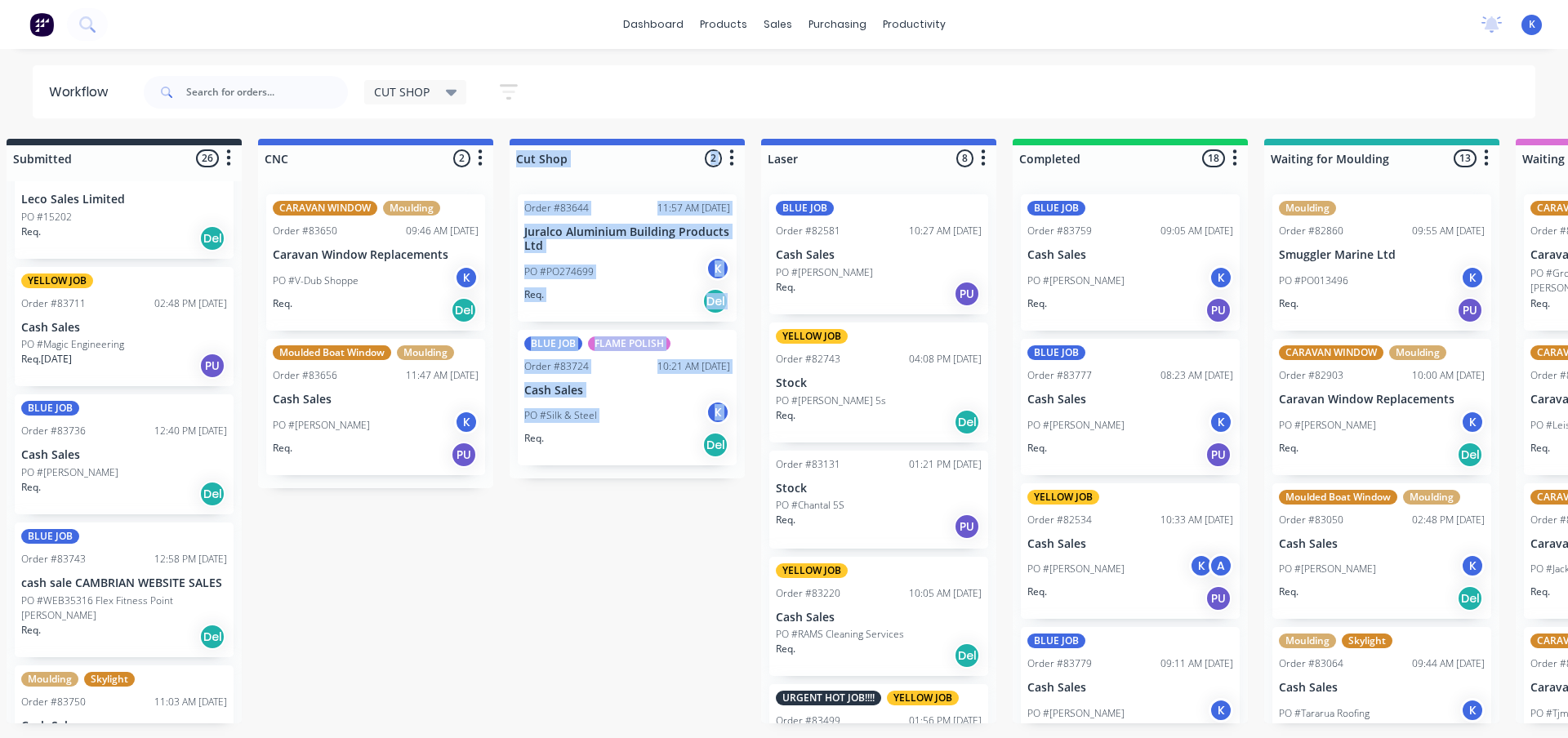
scroll to position [1545, 0]
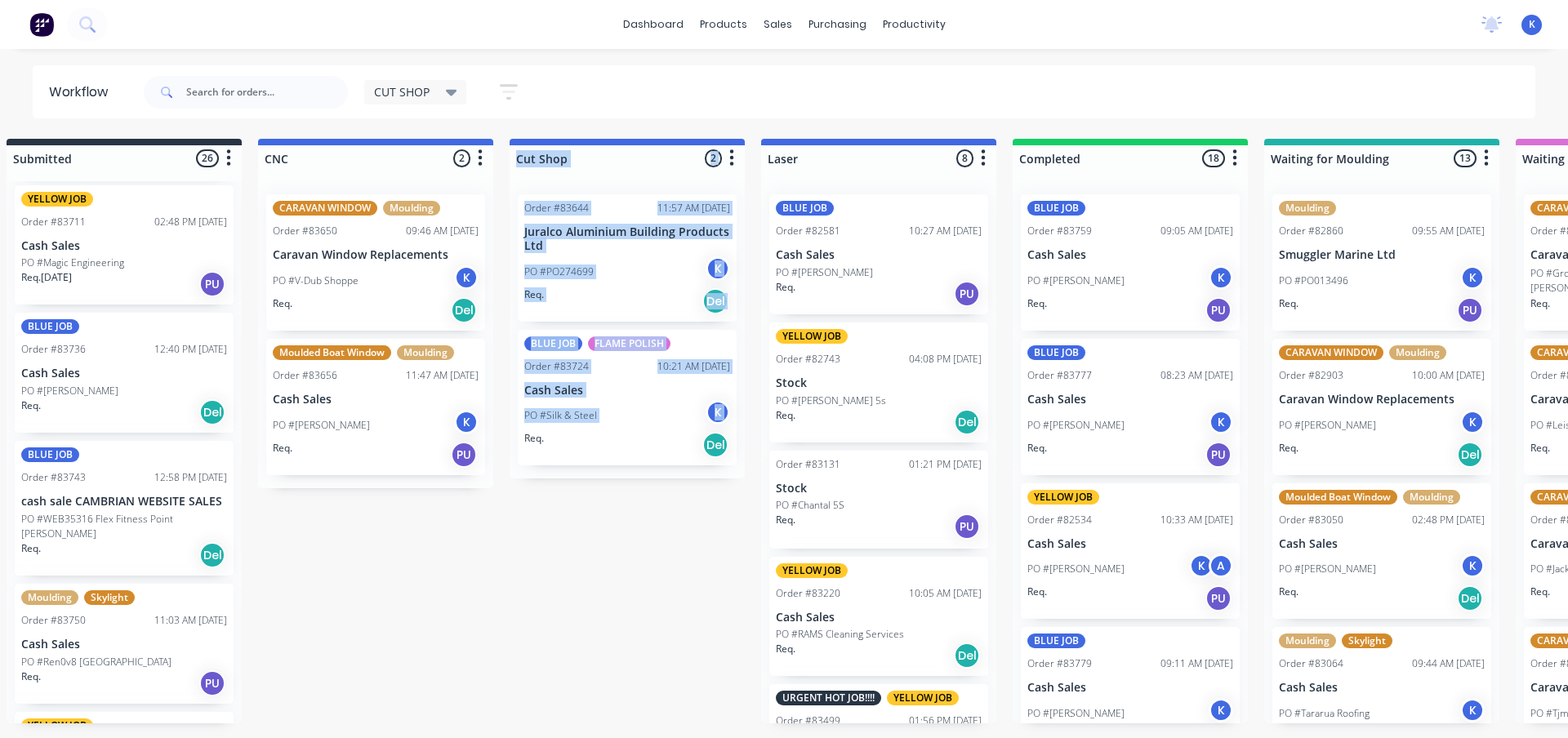
click at [57, 497] on p "cash sale CAMBRIAN WEBSITE SALES" at bounding box center [124, 502] width 205 height 14
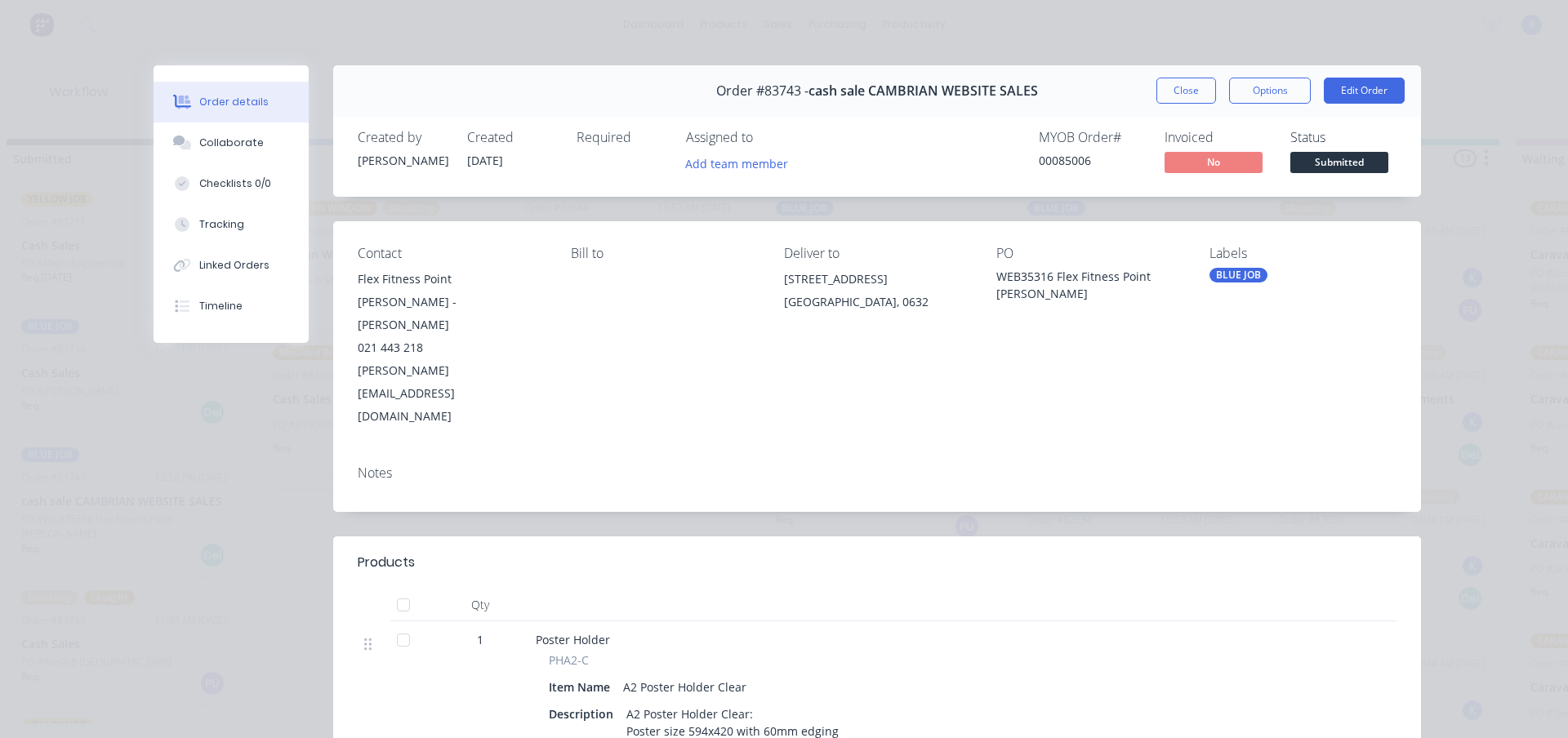
click at [762, 181] on div "Created by [PERSON_NAME] Created [DATE] Required Assigned to Add team member MY…" at bounding box center [877, 153] width 1088 height 86
click at [750, 168] on button "Add team member" at bounding box center [737, 163] width 120 height 22
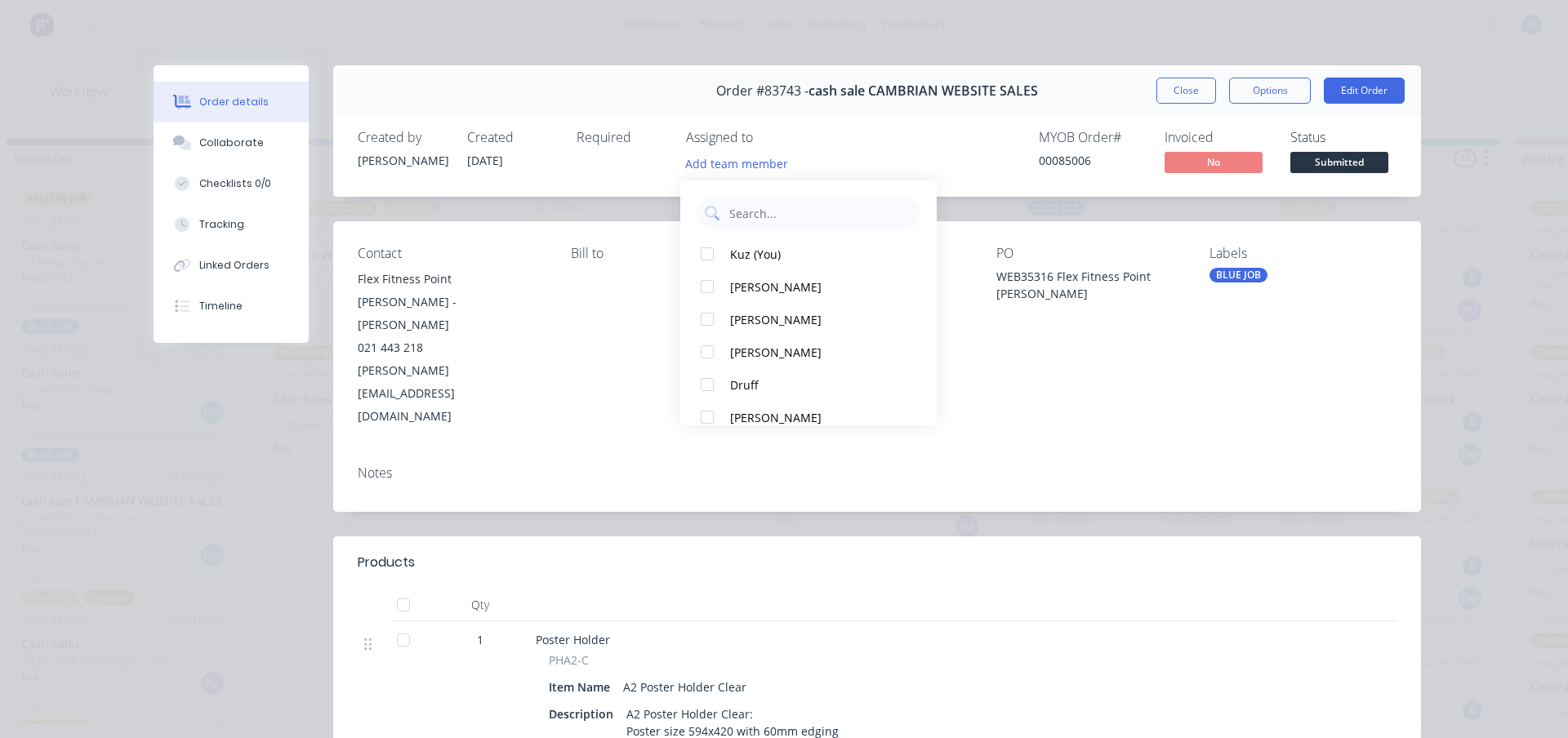
drag, startPoint x: 719, startPoint y: 252, endPoint x: 948, endPoint y: 272, distance: 229.9
click at [717, 251] on div at bounding box center [707, 254] width 33 height 33
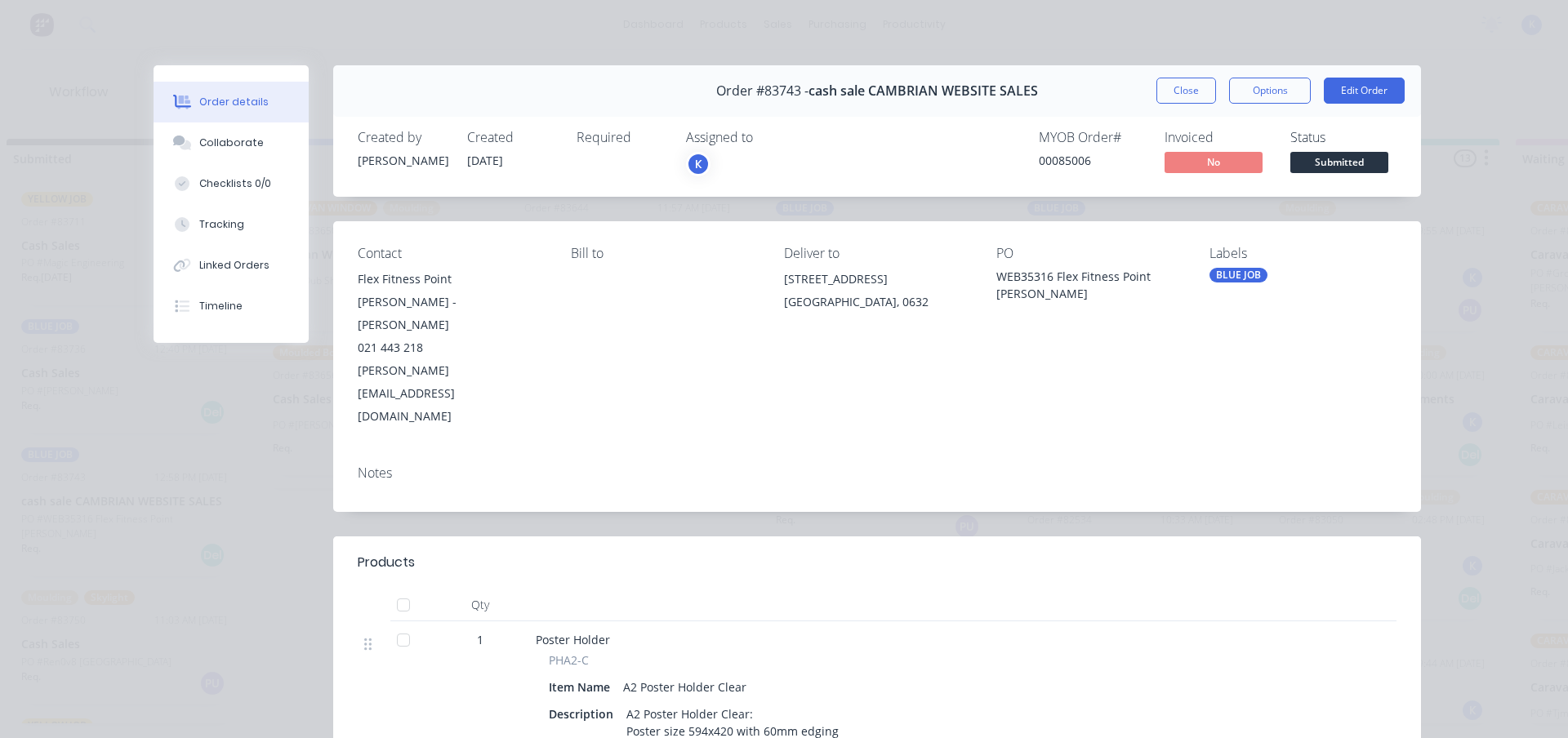
drag, startPoint x: 1177, startPoint y: 92, endPoint x: 1078, endPoint y: 89, distance: 99.0
click at [1168, 95] on button "Close" at bounding box center [1186, 90] width 60 height 26
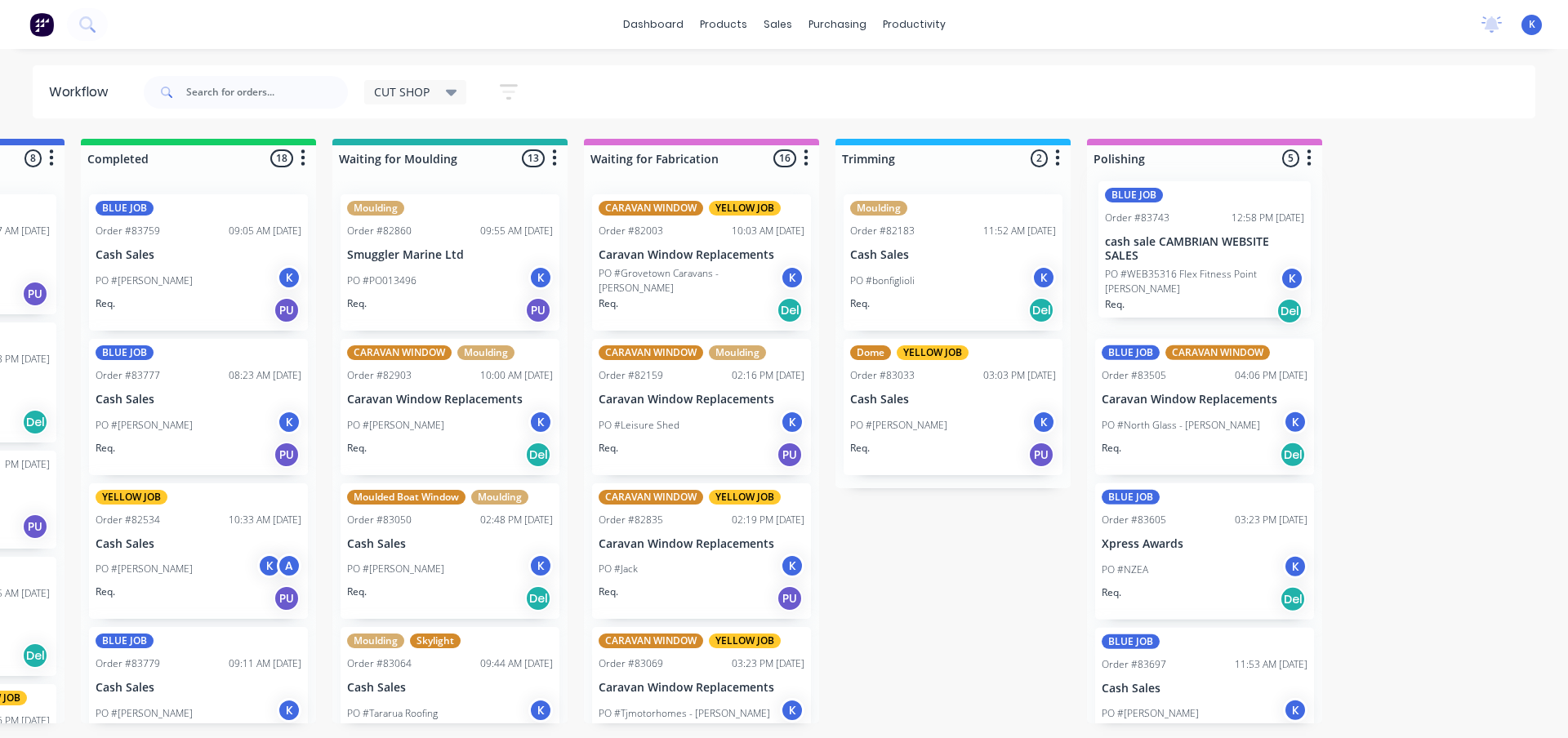
drag, startPoint x: 47, startPoint y: 511, endPoint x: 1129, endPoint y: 251, distance: 1112.8
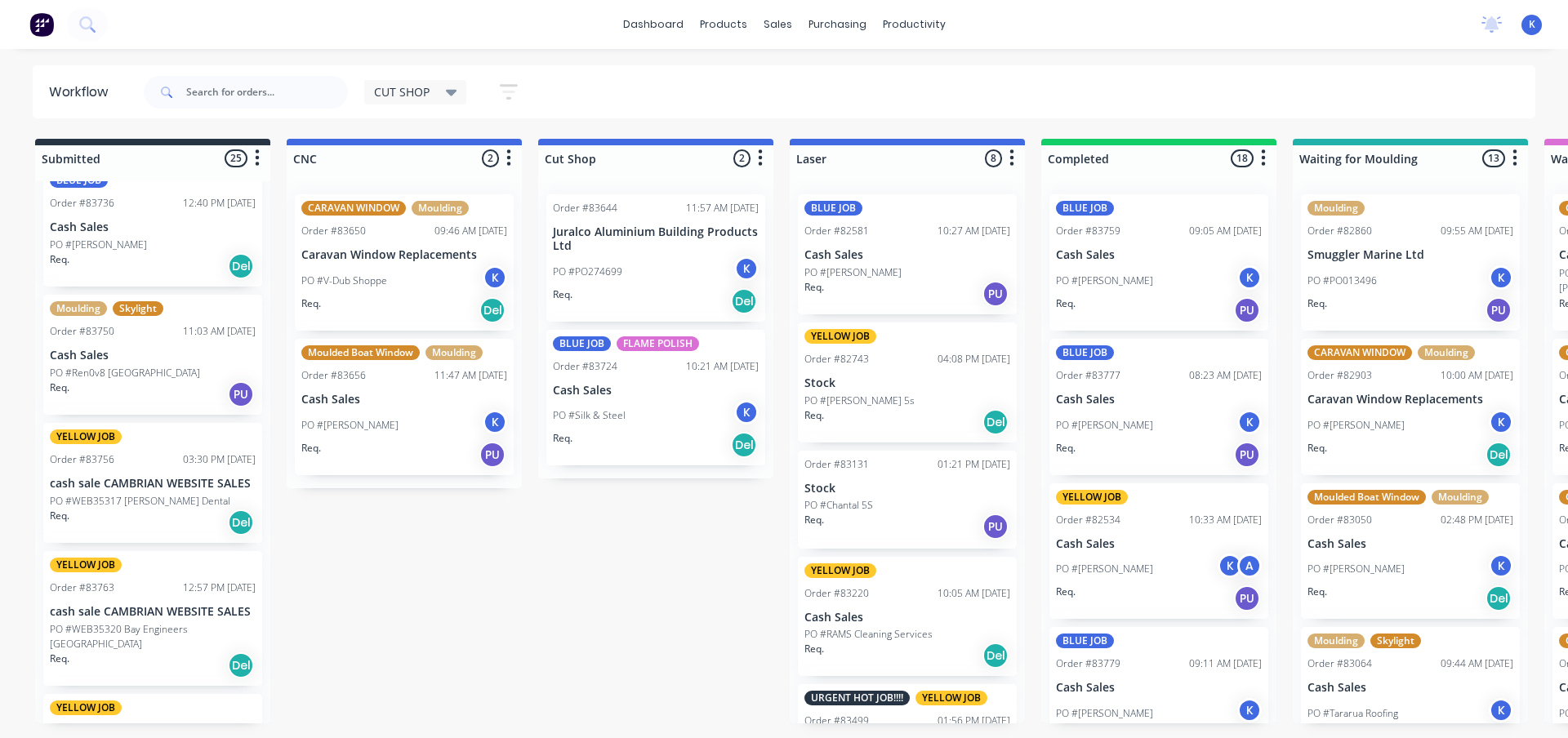
scroll to position [1708, 0]
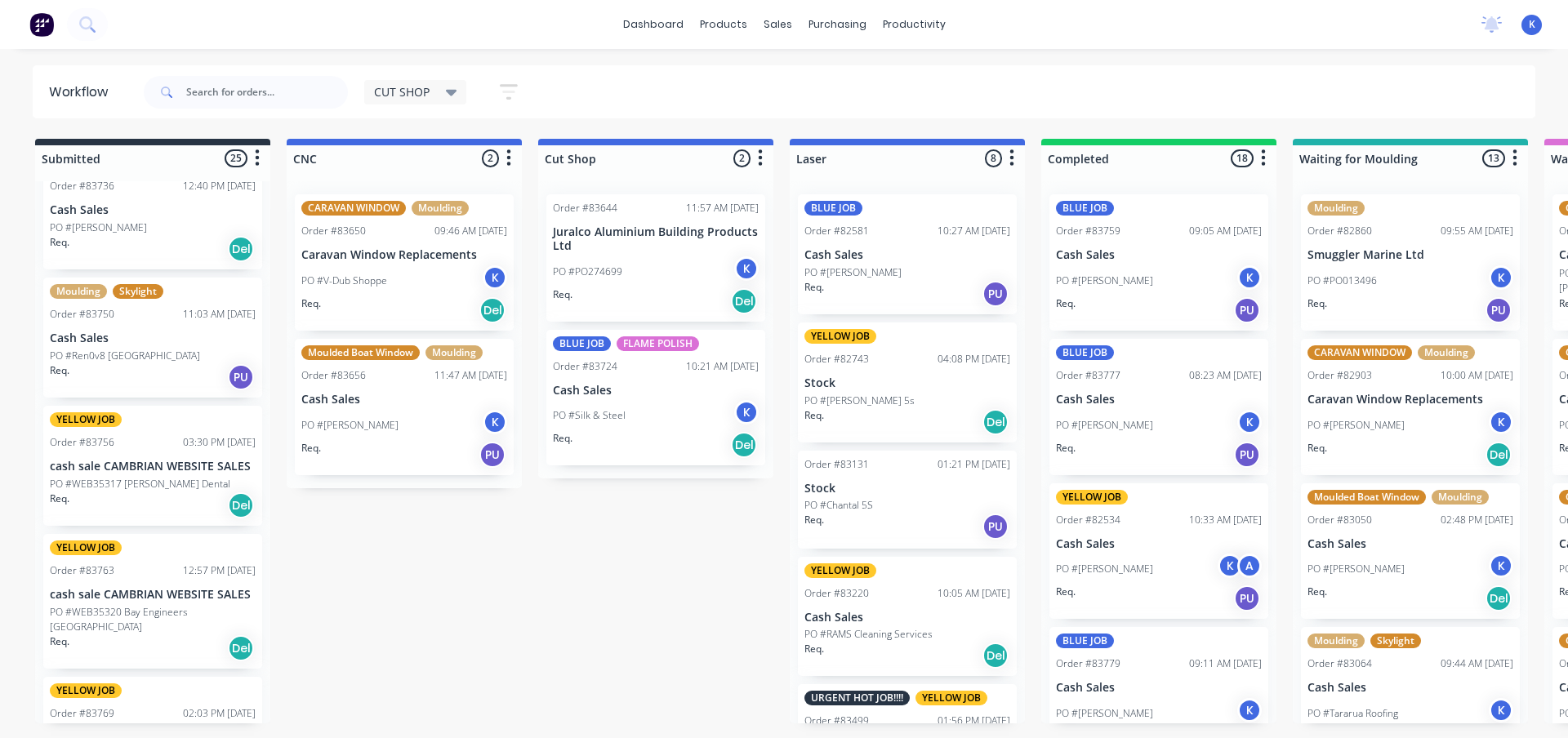
click at [90, 590] on p "cash sale CAMBRIAN WEBSITE SALES" at bounding box center [152, 595] width 205 height 14
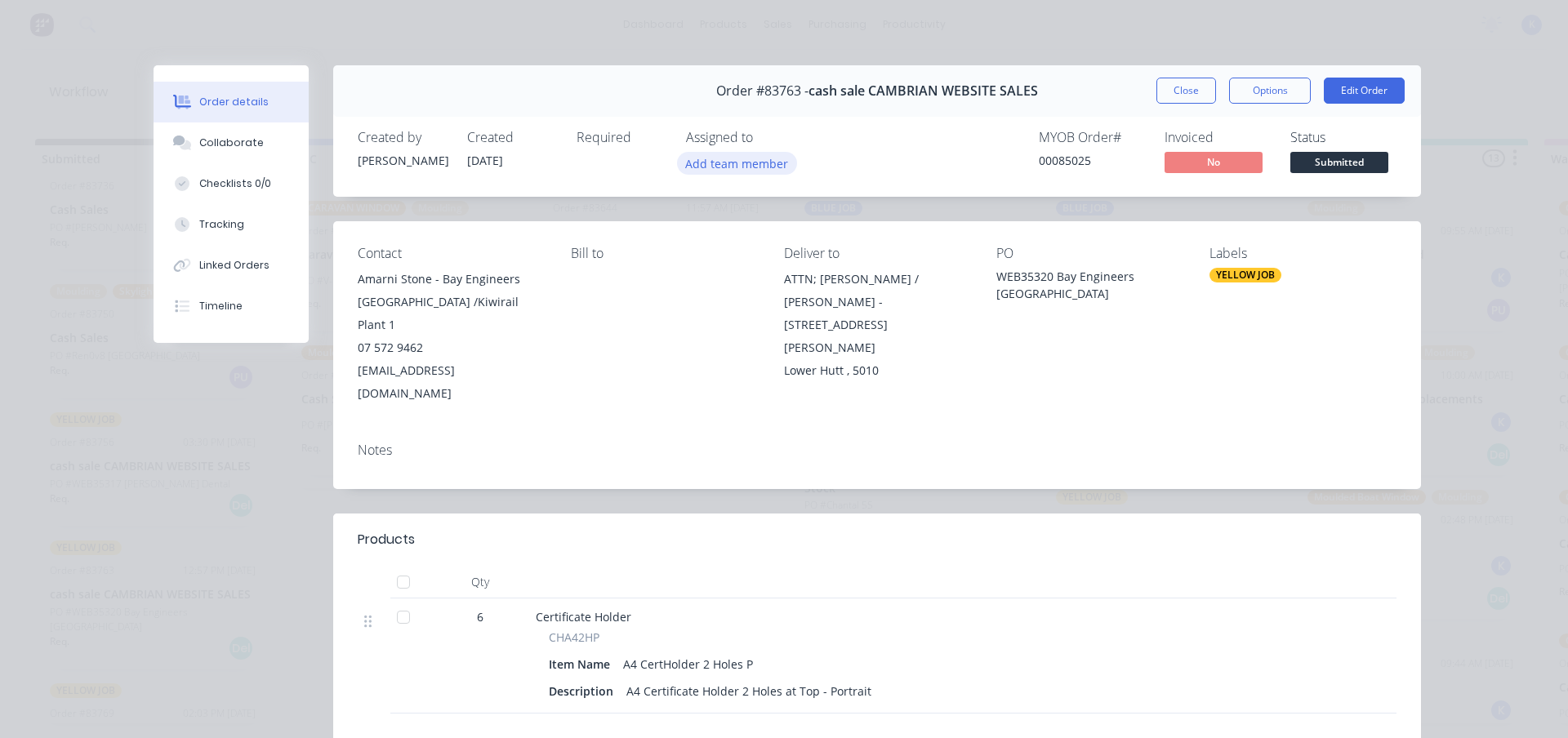
click at [721, 169] on button "Add team member" at bounding box center [737, 163] width 120 height 22
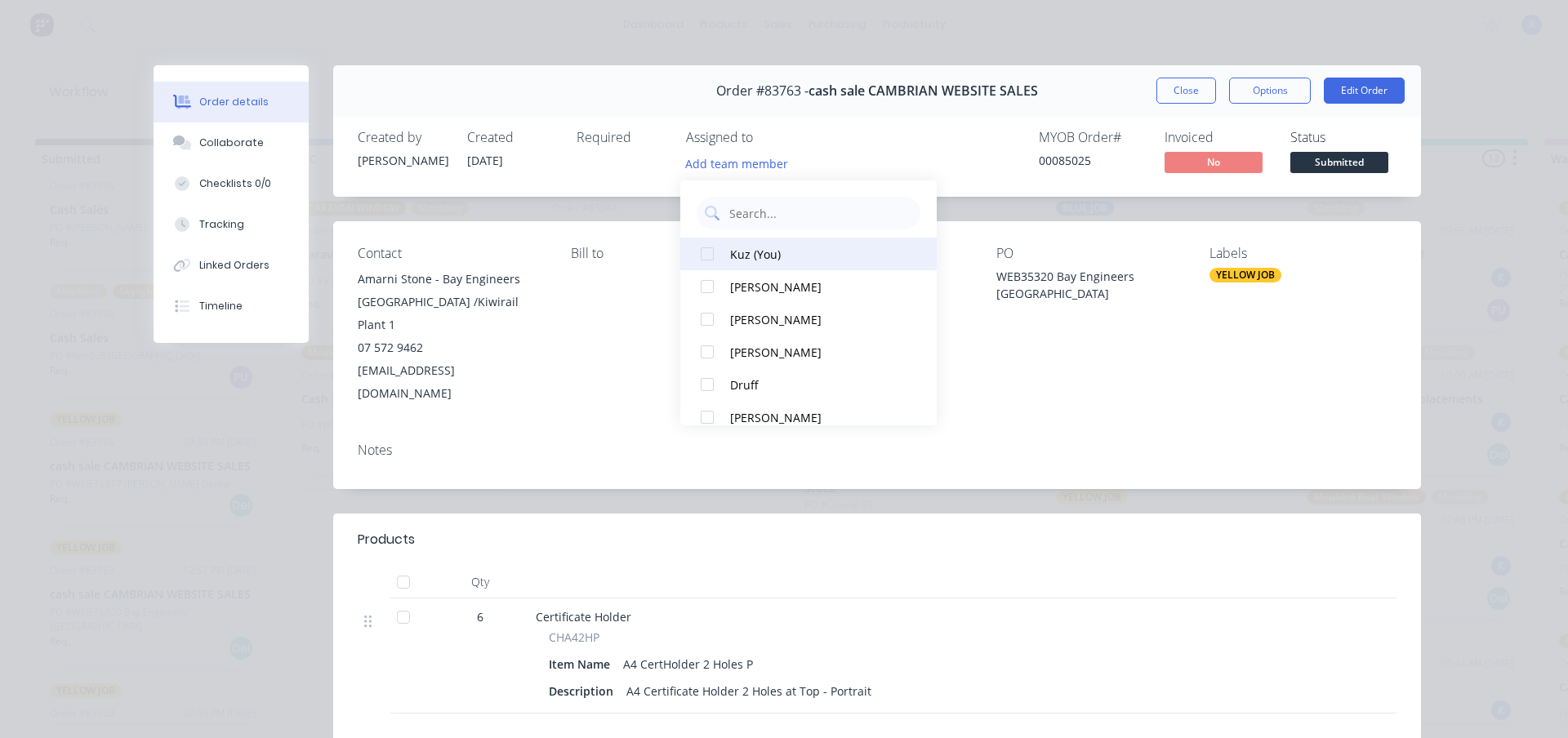
click at [702, 252] on div at bounding box center [707, 254] width 33 height 33
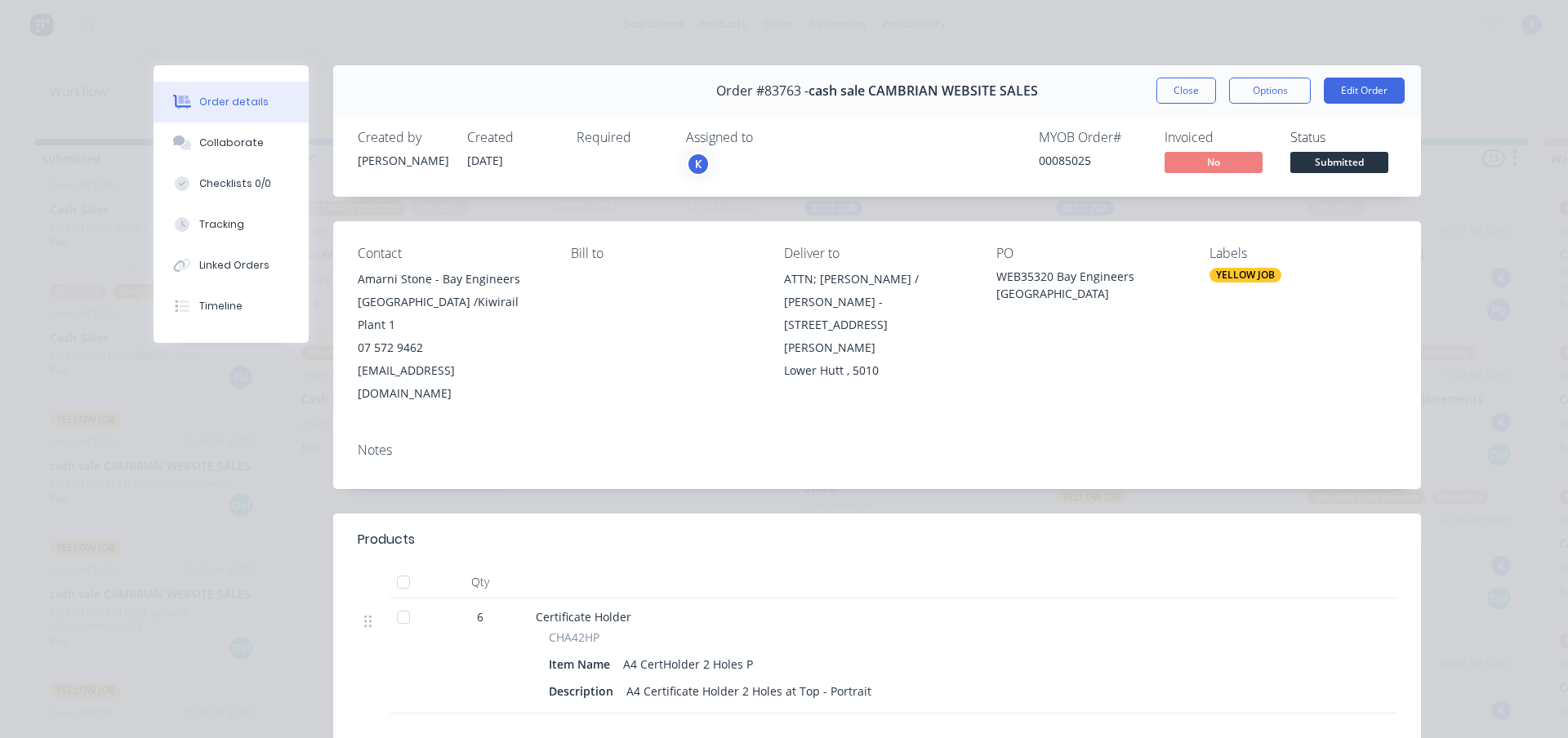
drag, startPoint x: 1182, startPoint y: 86, endPoint x: 949, endPoint y: 172, distance: 248.4
click at [1178, 91] on button "Close" at bounding box center [1186, 90] width 60 height 26
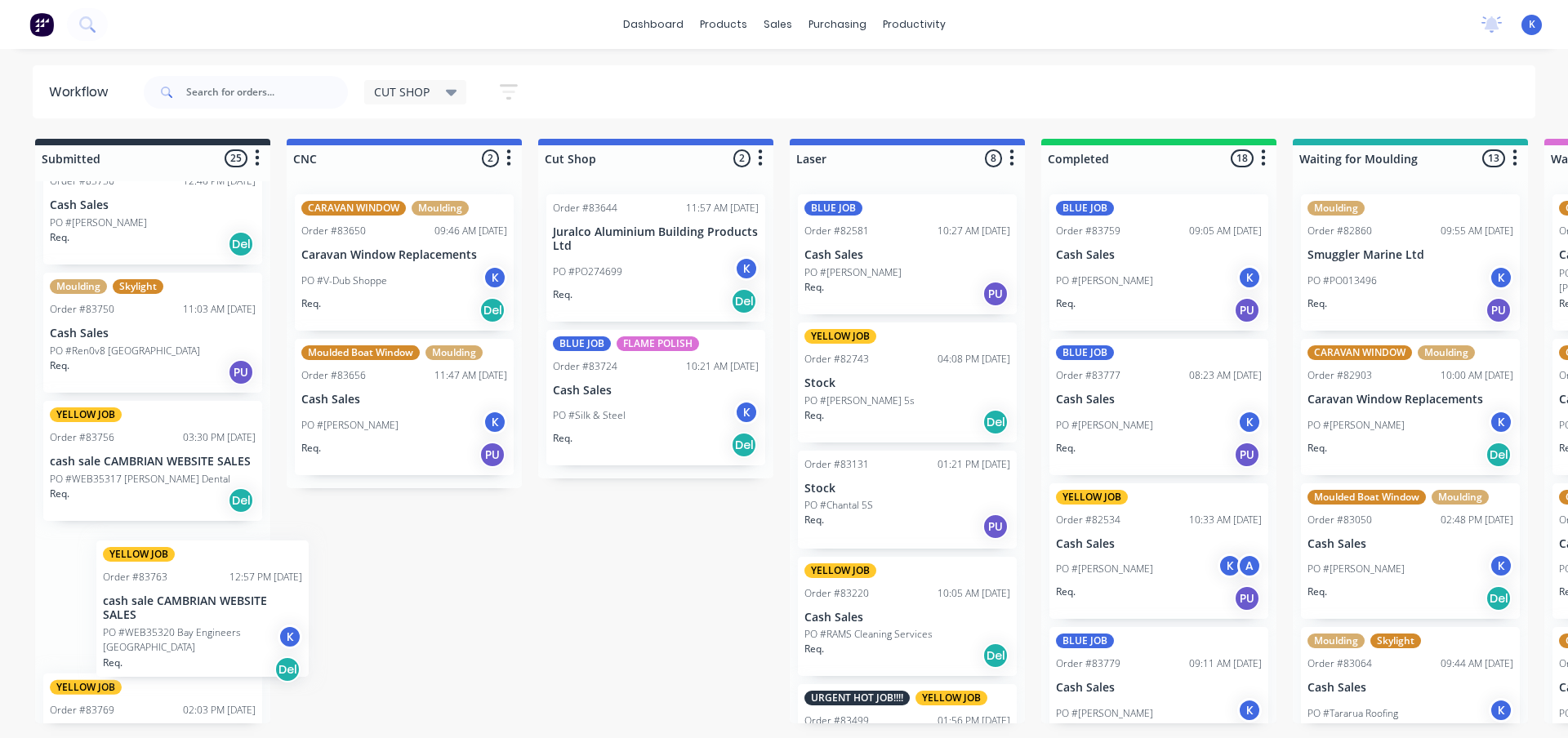
scroll to position [1715, 0]
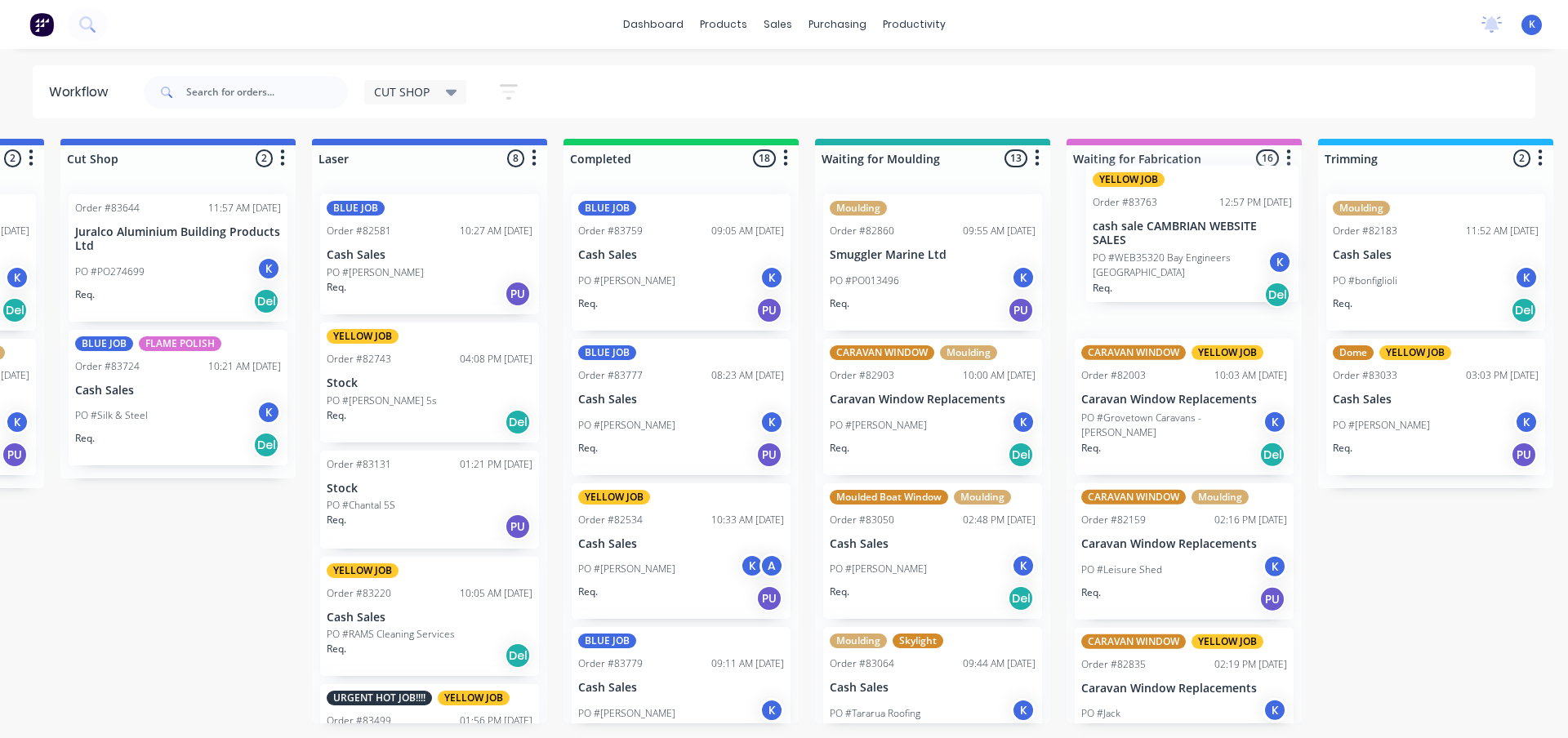
drag, startPoint x: 102, startPoint y: 611, endPoint x: 1116, endPoint y: 242, distance: 1079.1
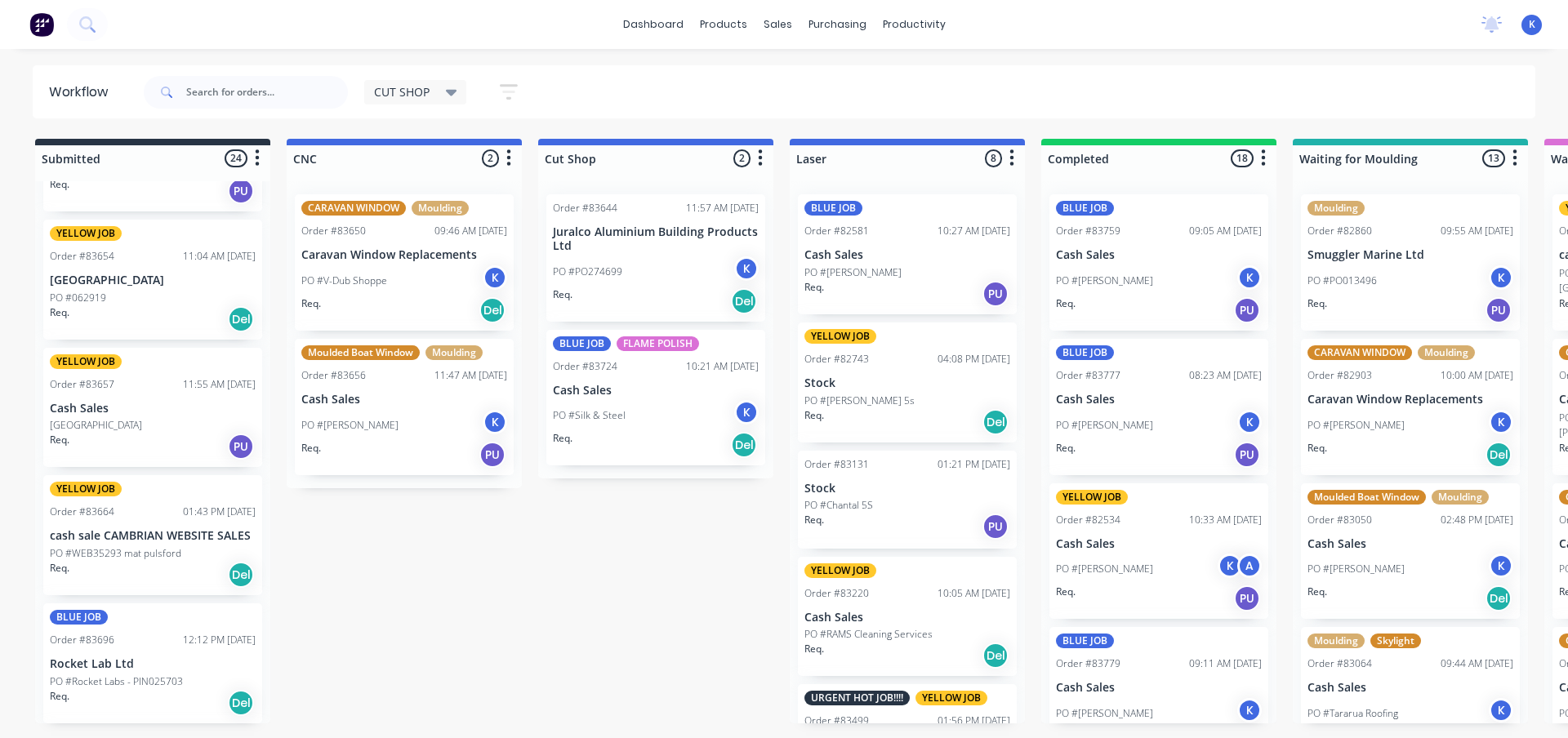
scroll to position [327, 0]
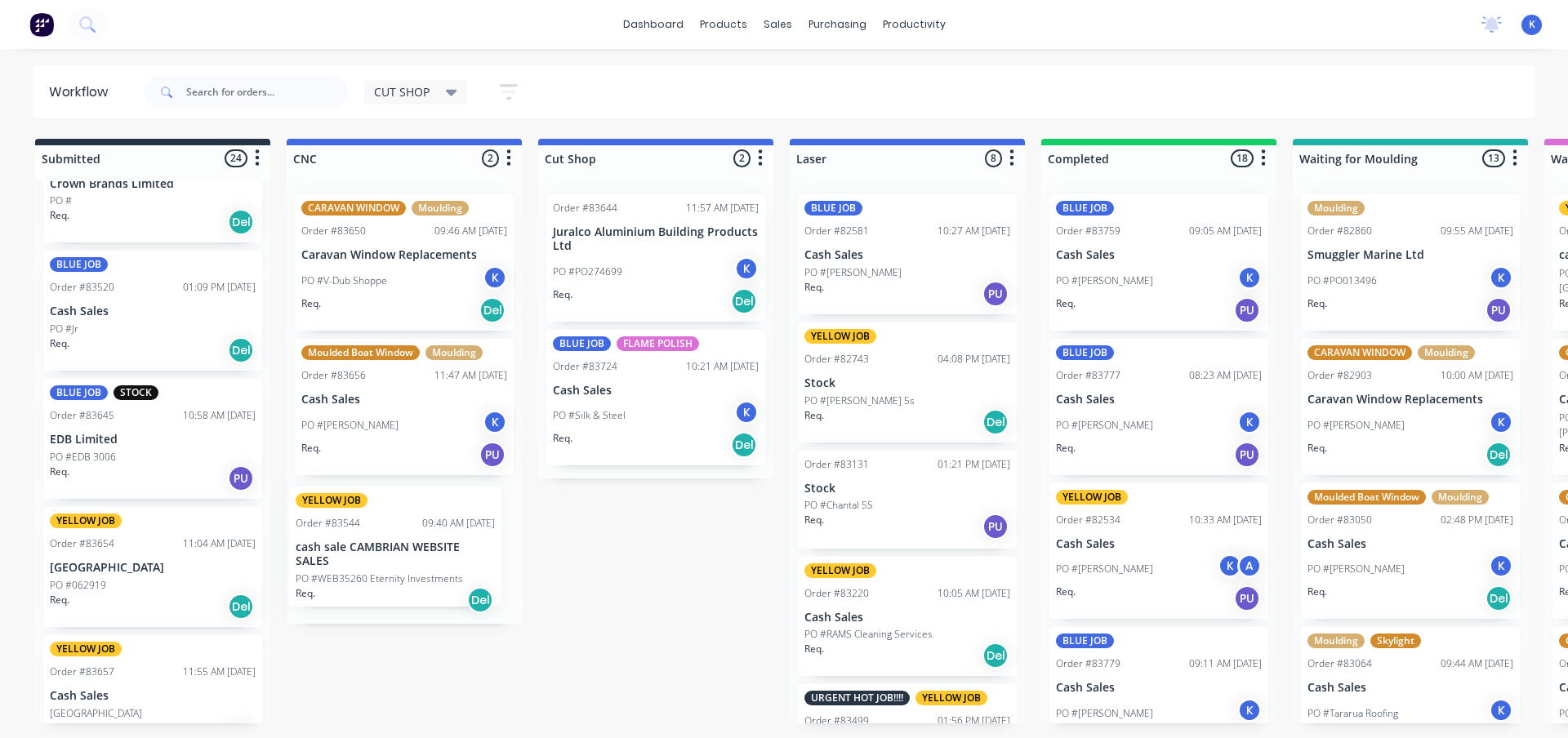
drag, startPoint x: 68, startPoint y: 443, endPoint x: 434, endPoint y: 589, distance: 394.0
click at [334, 543] on p "cash sale CAMBRIAN WEBSITE SALES" at bounding box center [404, 544] width 205 height 14
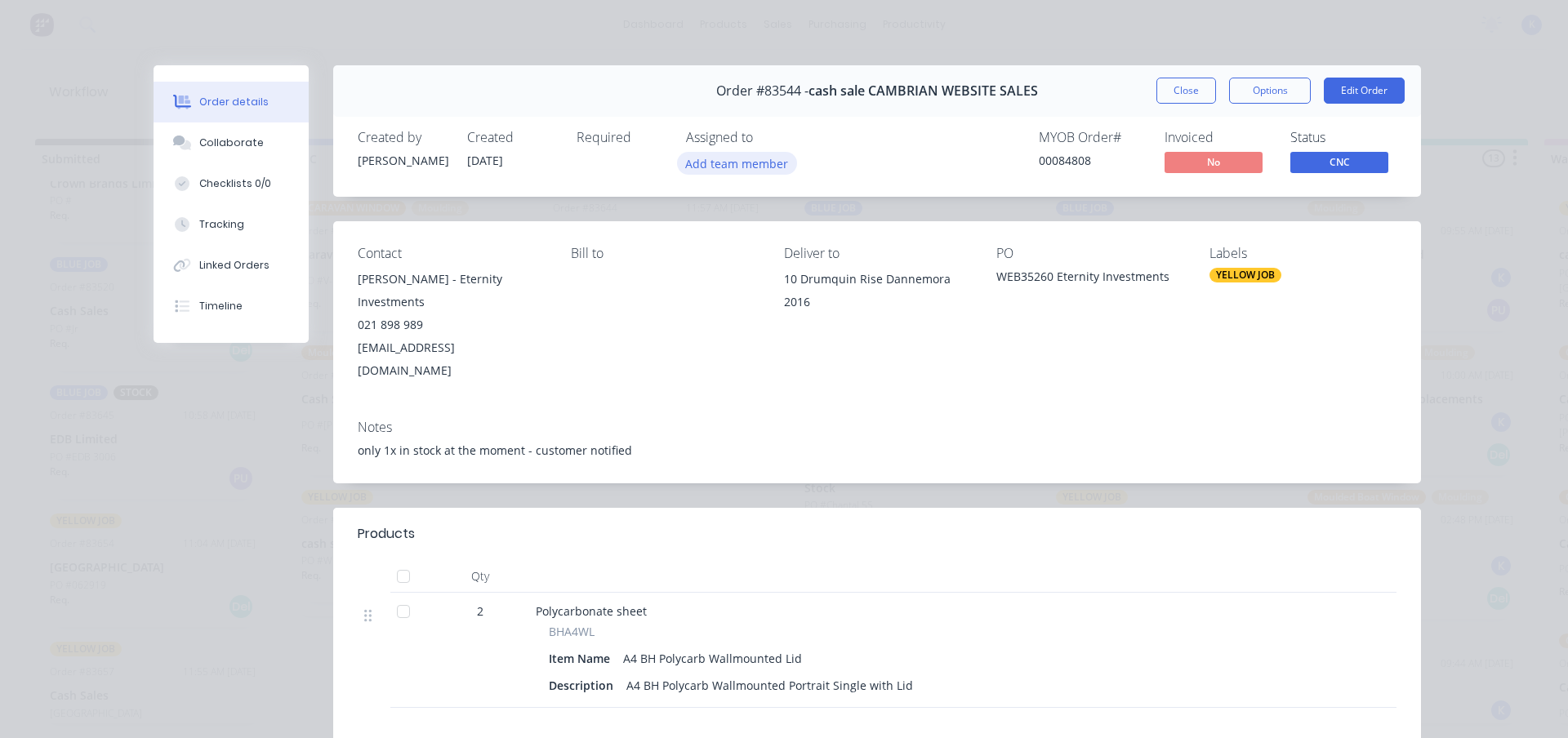
click at [717, 159] on button "Add team member" at bounding box center [737, 163] width 120 height 22
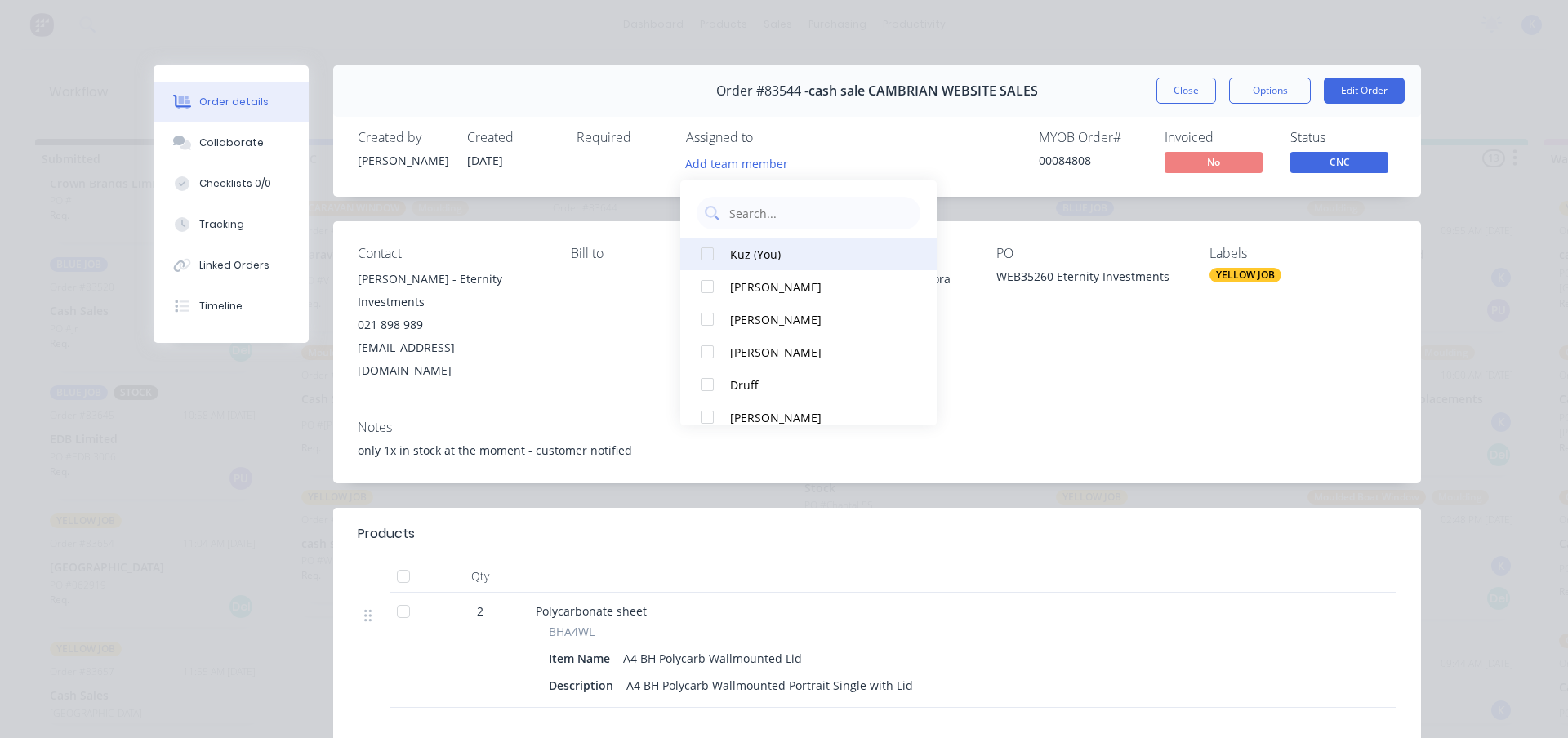
drag, startPoint x: 712, startPoint y: 254, endPoint x: 845, endPoint y: 246, distance: 133.2
click at [713, 254] on div at bounding box center [707, 254] width 33 height 33
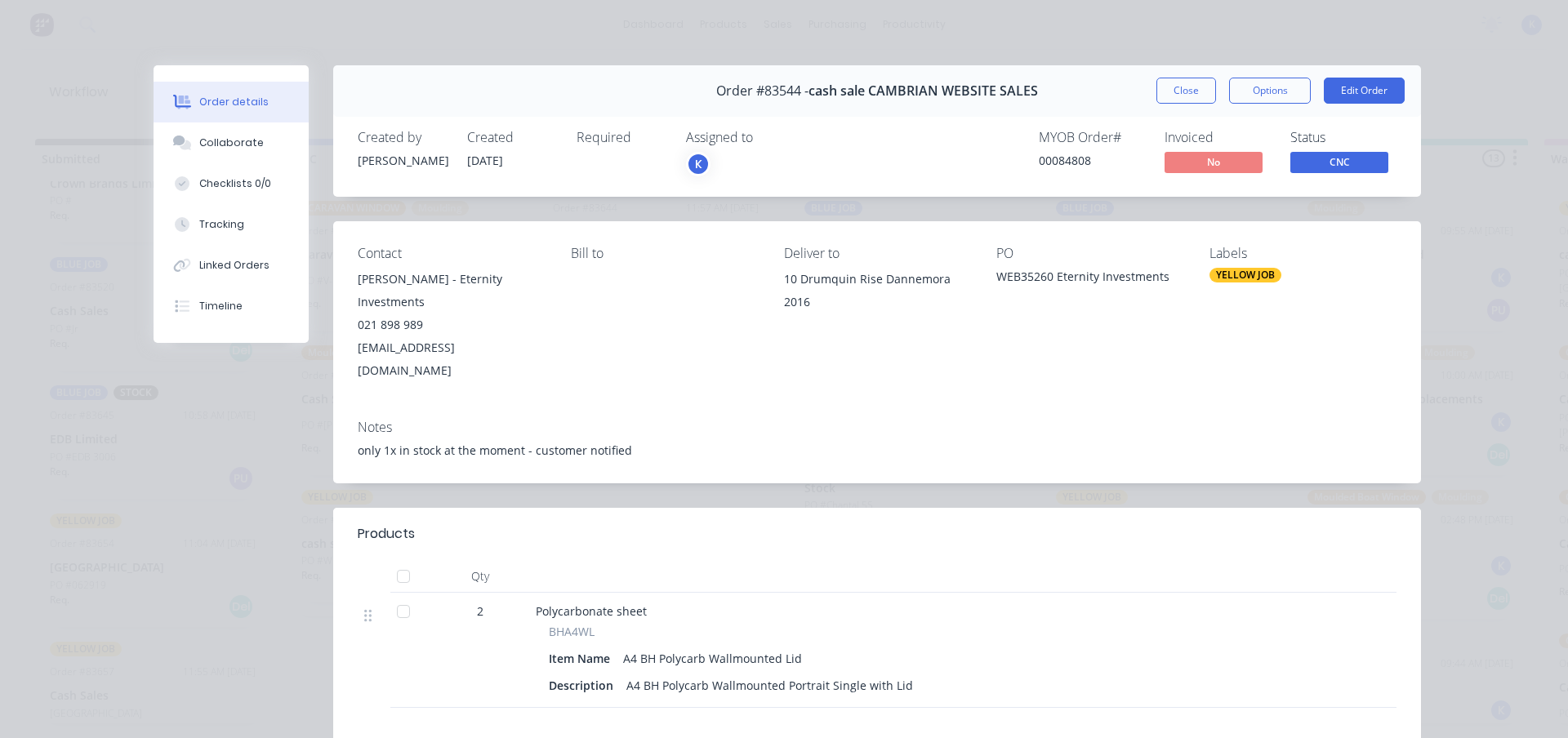
drag, startPoint x: 1170, startPoint y: 78, endPoint x: 1161, endPoint y: 82, distance: 9.8
click at [1164, 81] on button "Close" at bounding box center [1186, 90] width 60 height 26
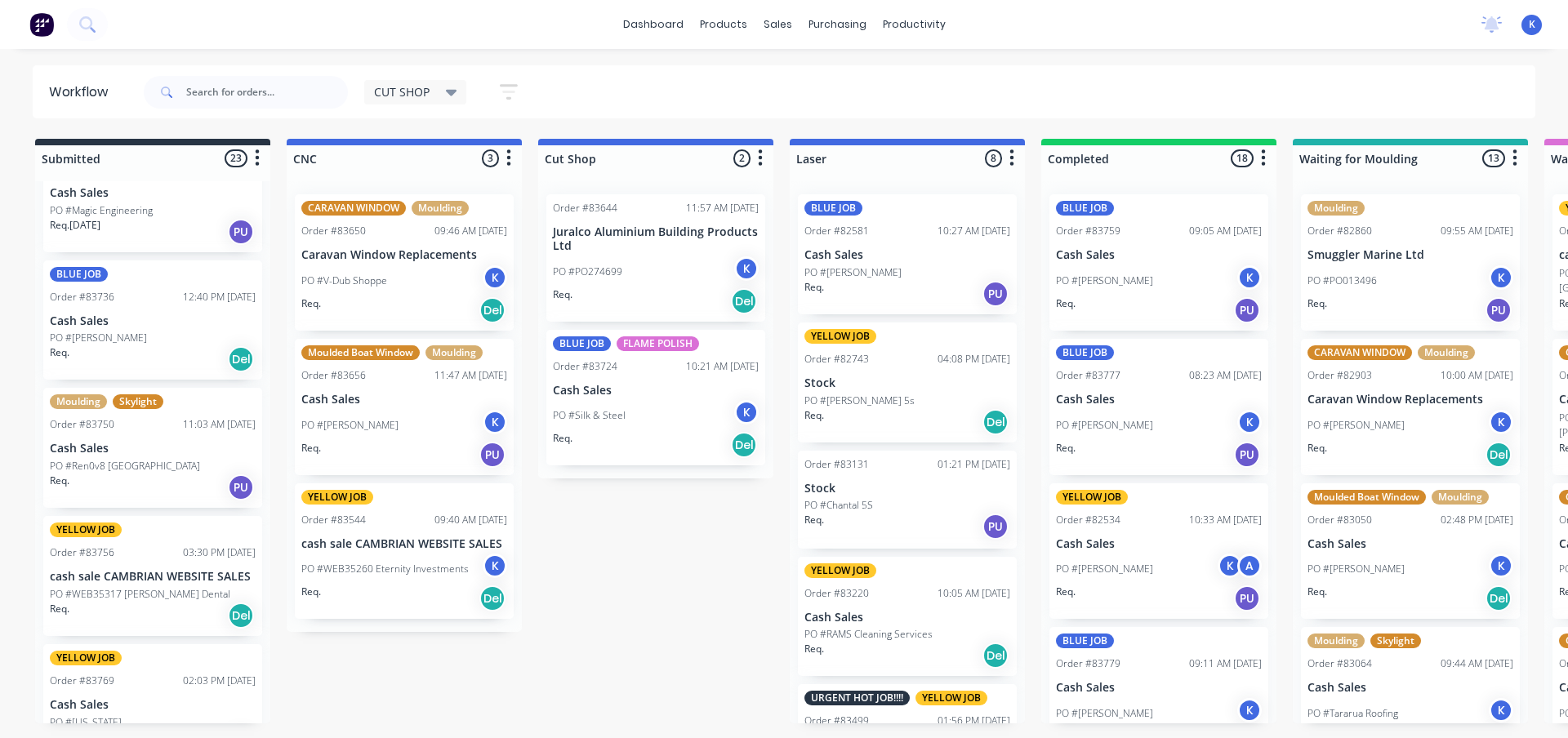
scroll to position [1389, 0]
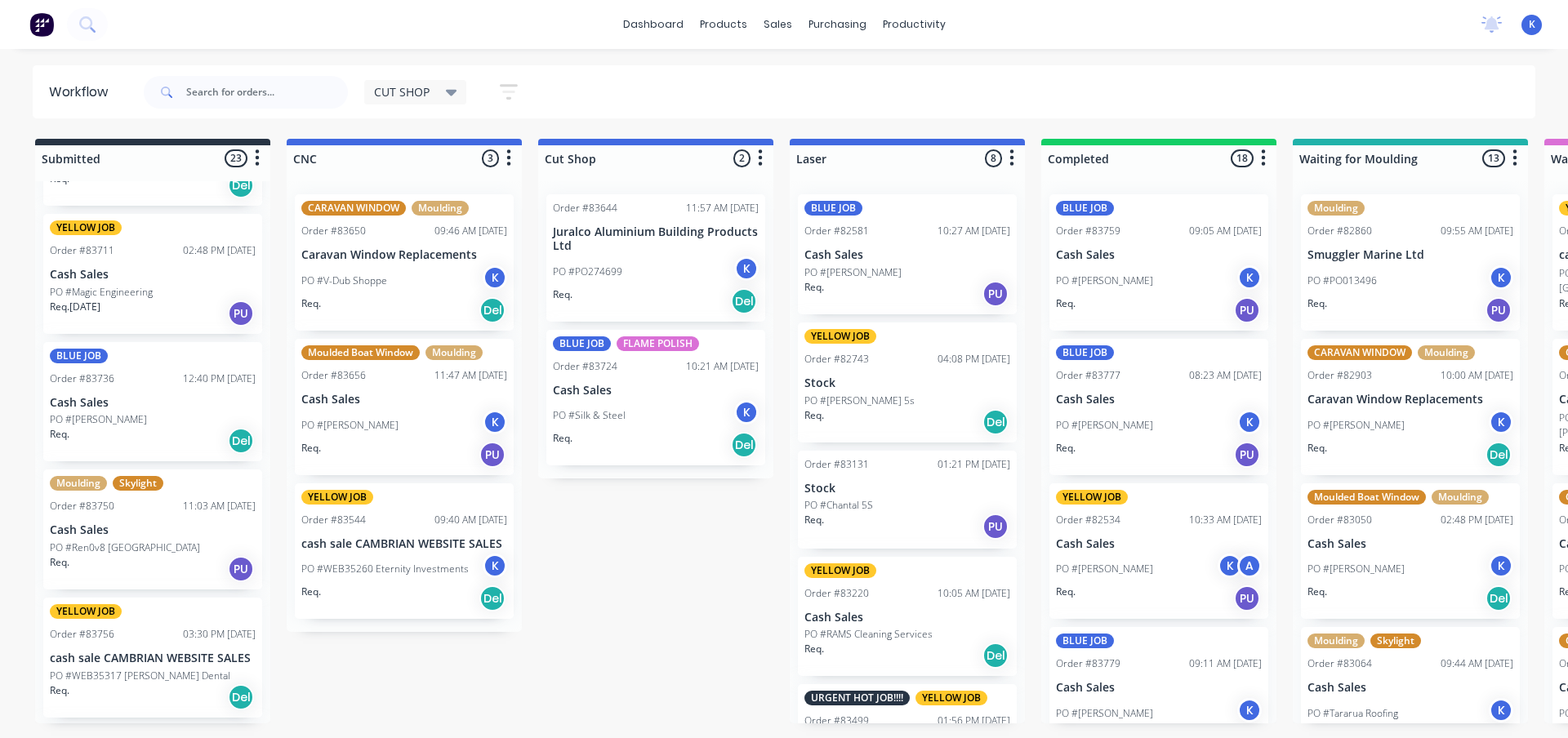
click at [390, 77] on div "CUT SHOP Save new view None edit CUT SHOP (Default) edit DISPATCH edit FABRICAT…" at bounding box center [450, 91] width 172 height 32
click at [387, 90] on span "CUT SHOP" at bounding box center [401, 92] width 55 height 17
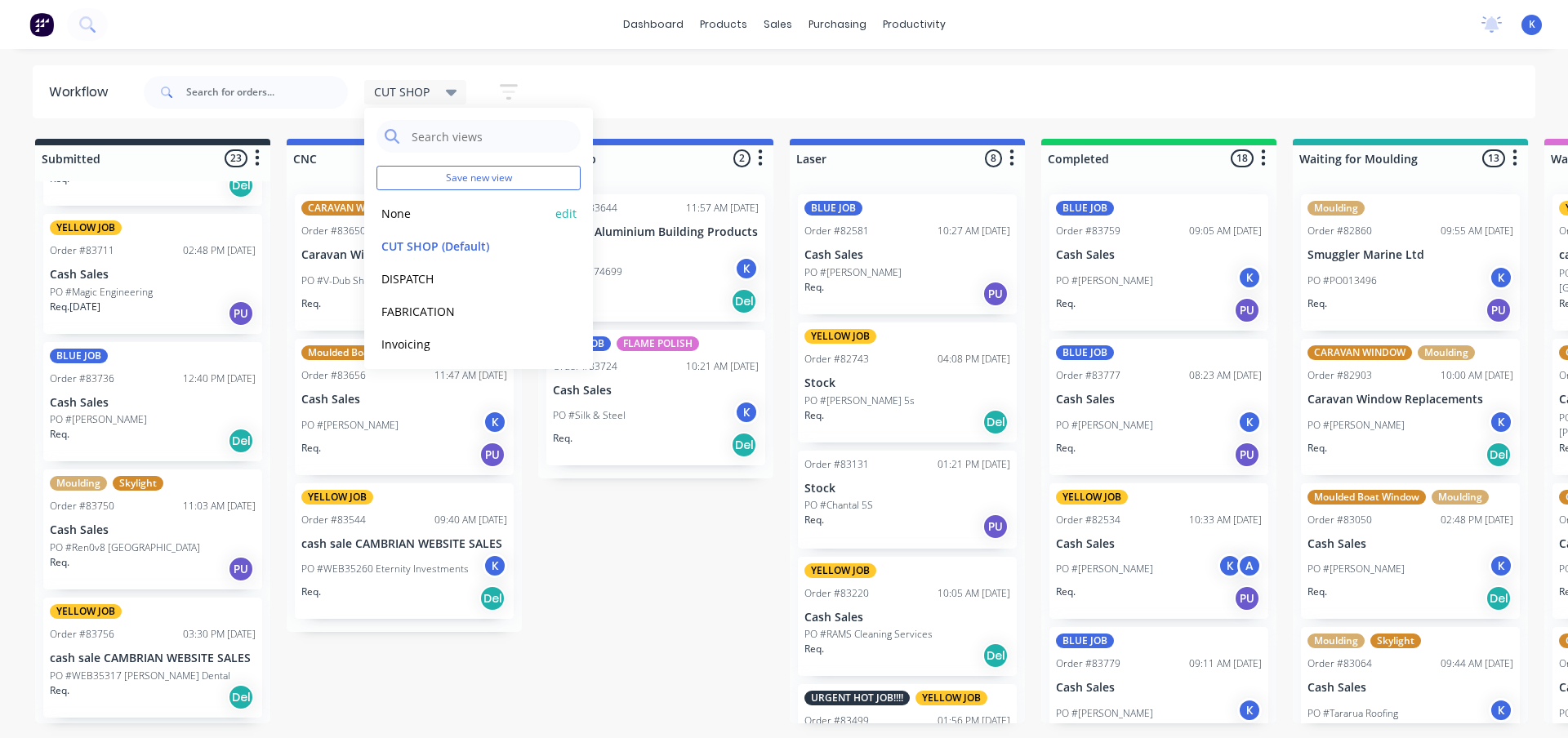
click at [401, 210] on button "None" at bounding box center [464, 213] width 174 height 18
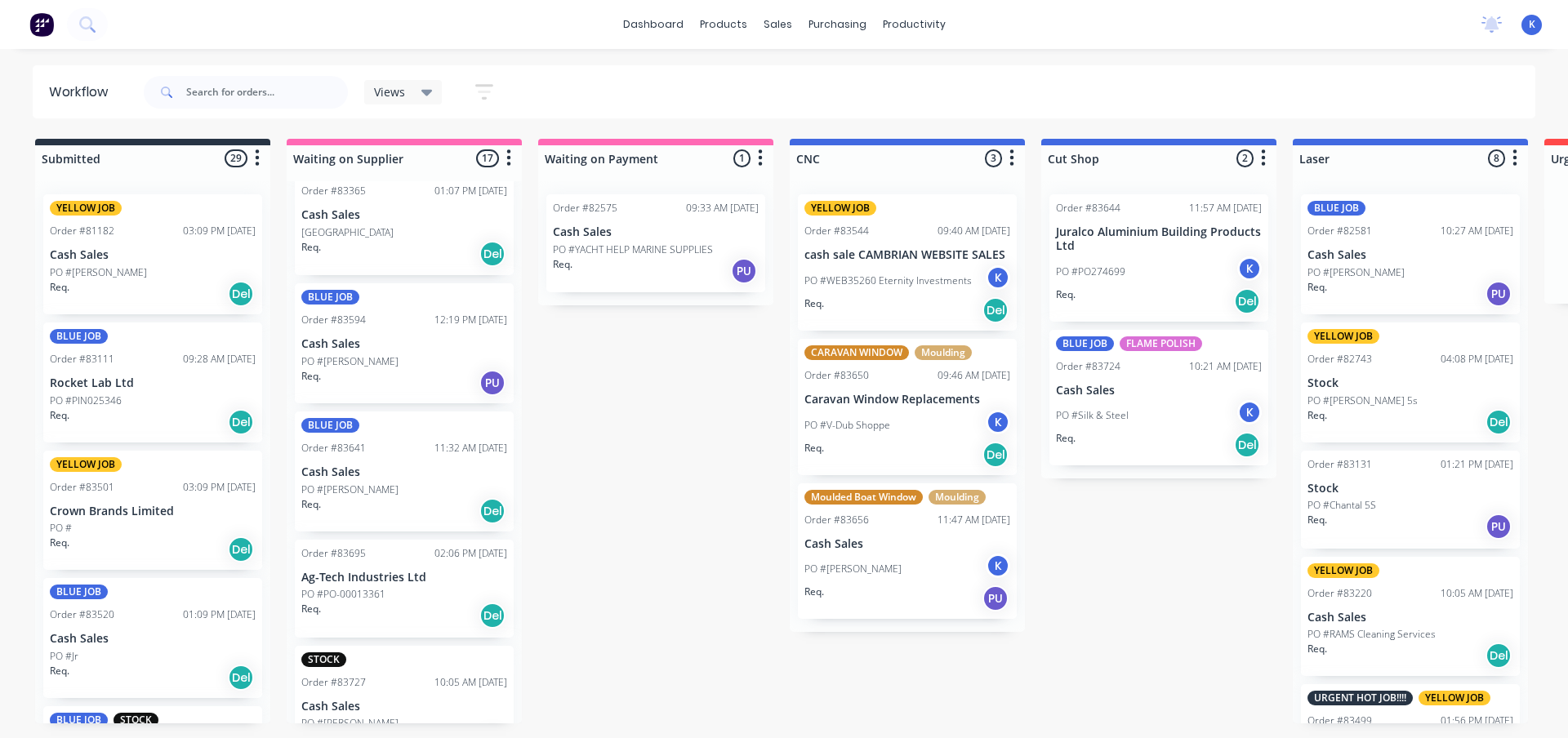
scroll to position [1388, 0]
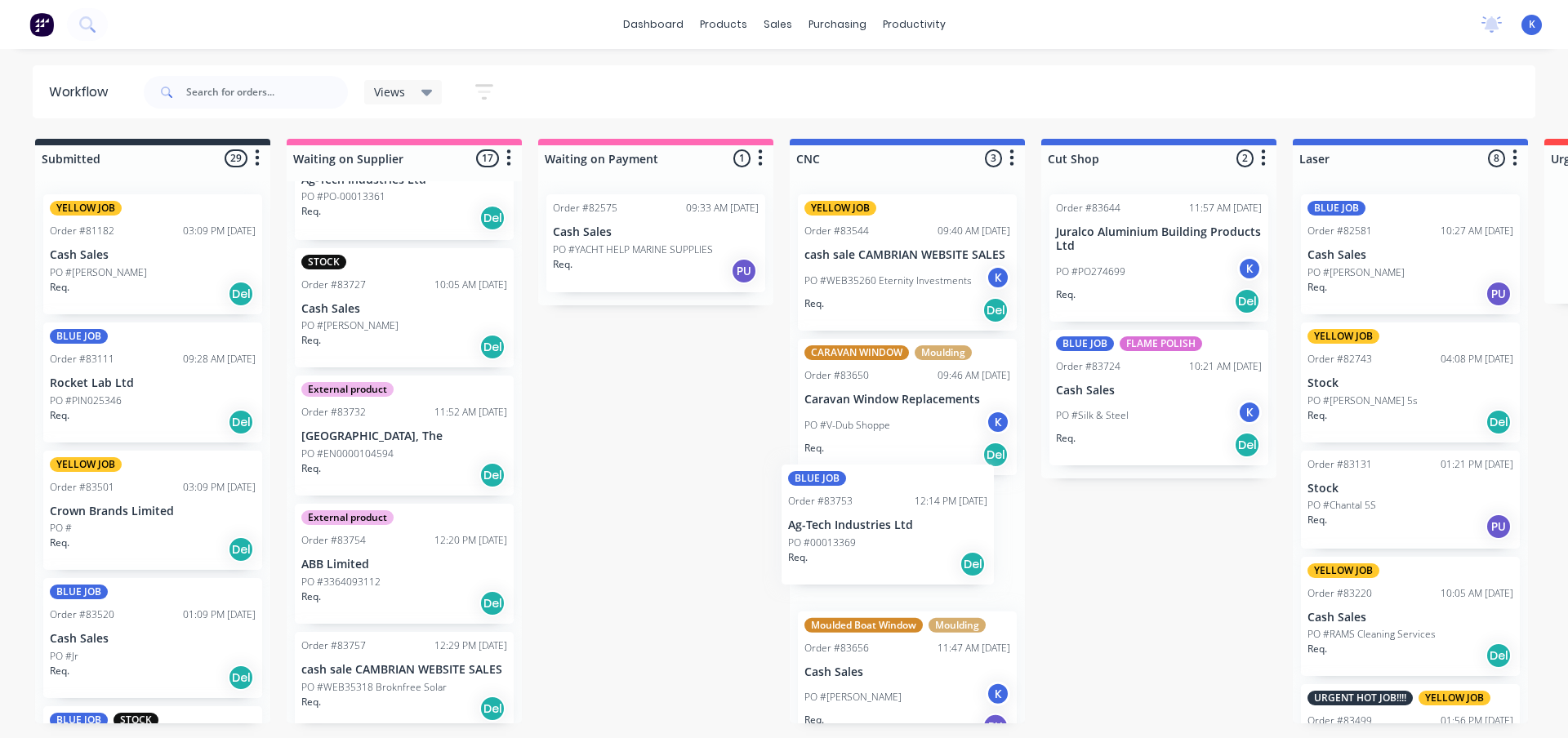
drag, startPoint x: 314, startPoint y: 566, endPoint x: 805, endPoint y: 546, distance: 491.4
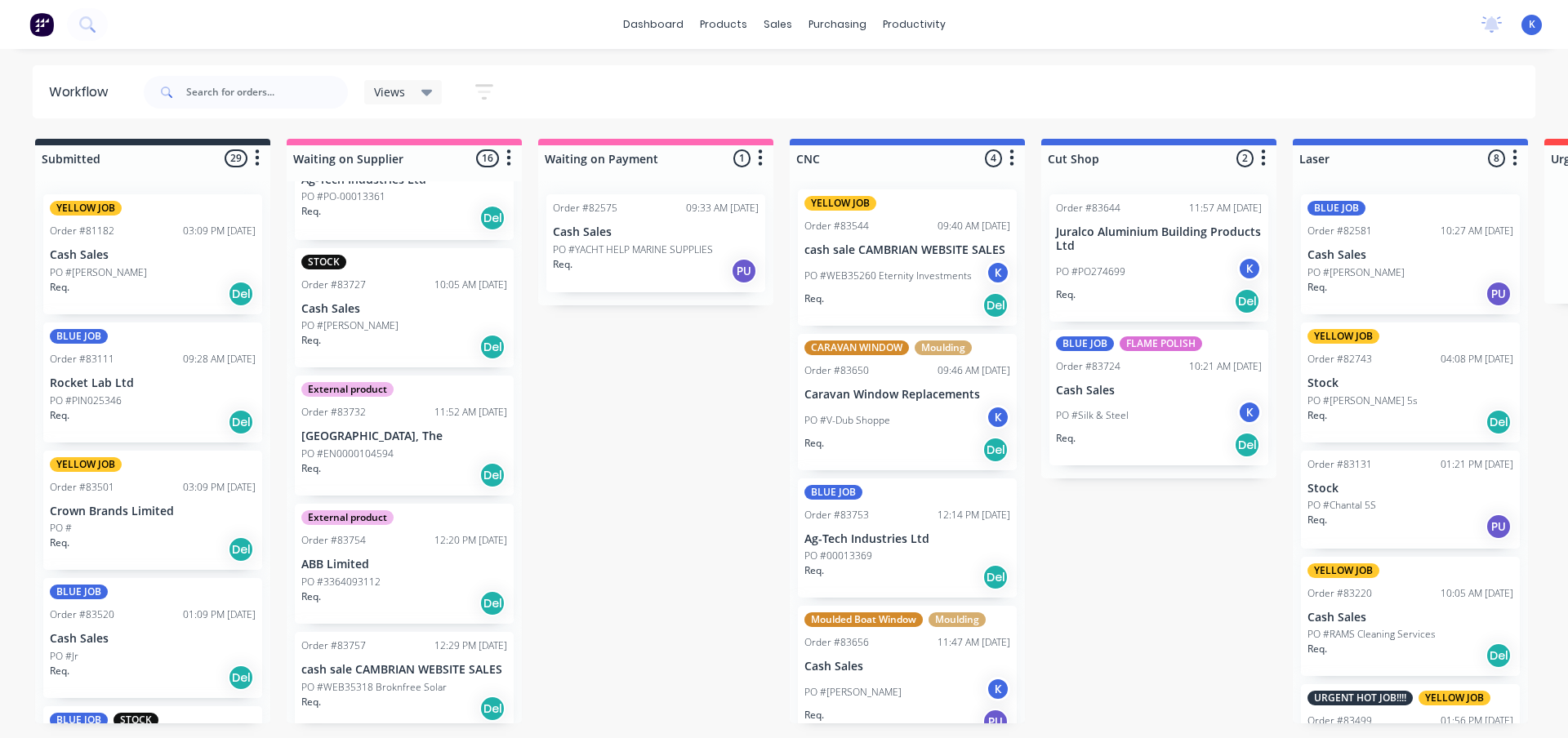
scroll to position [1380, 0]
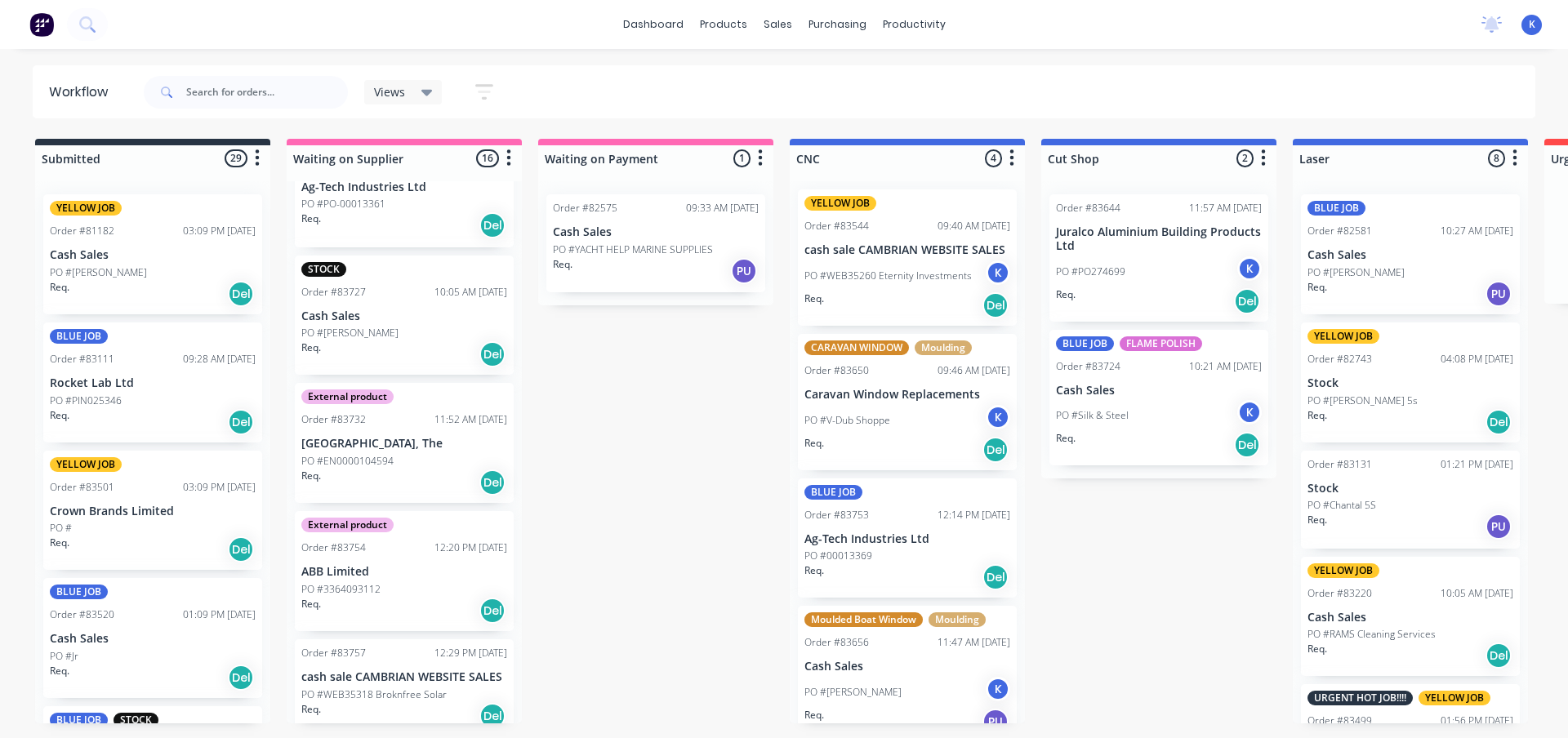
click at [398, 95] on span "Views" at bounding box center [390, 92] width 31 height 17
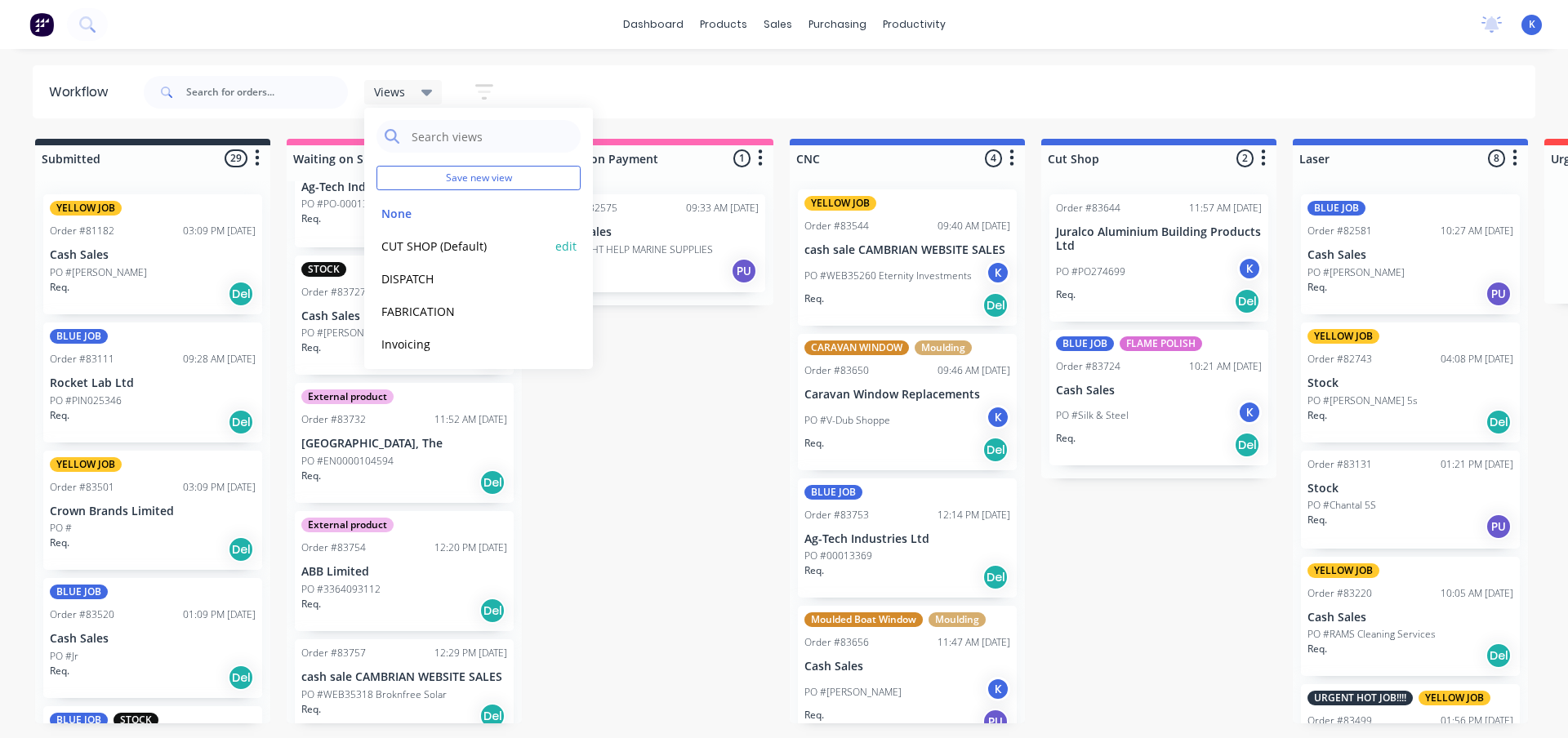
click at [406, 252] on button "CUT SHOP (Default)" at bounding box center [464, 245] width 174 height 18
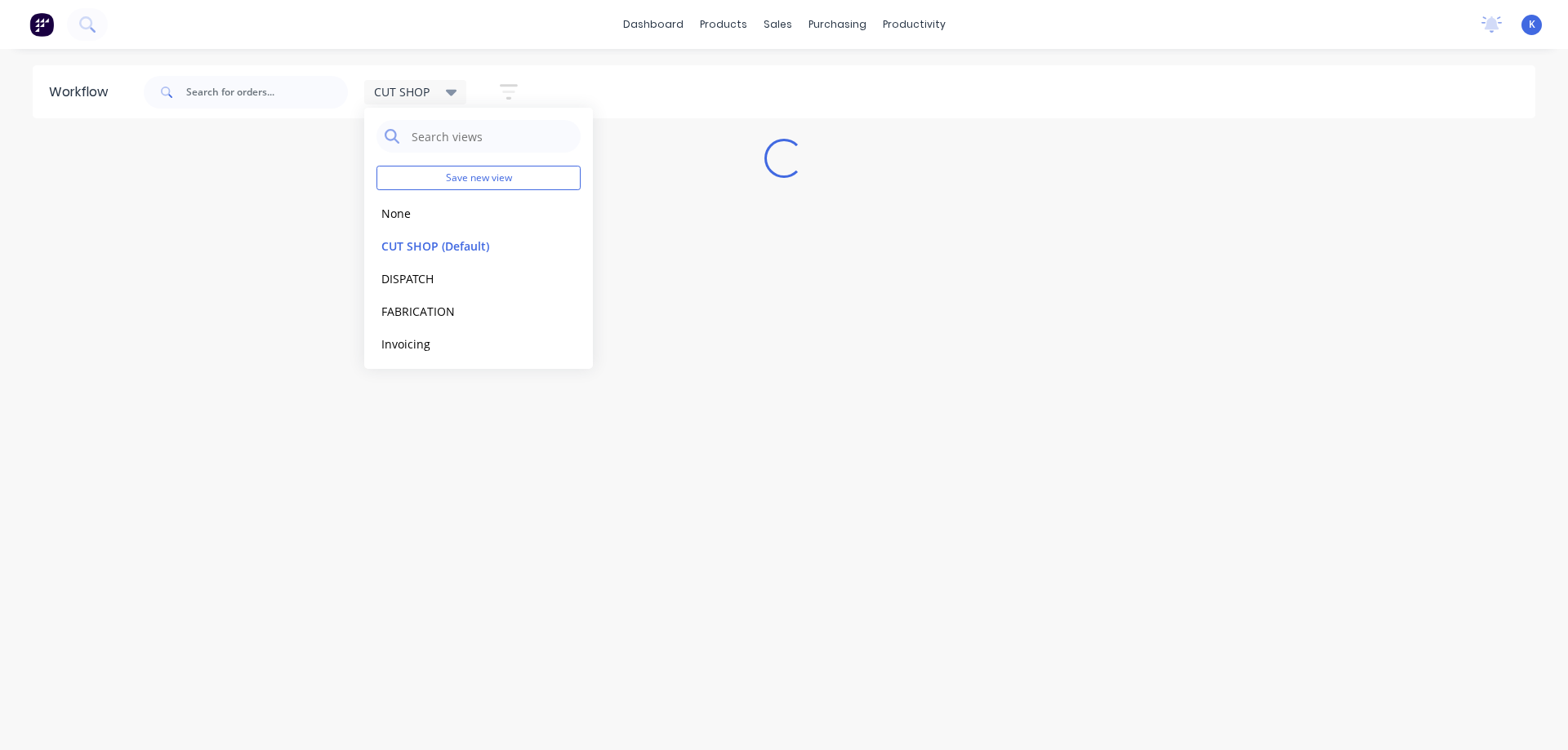
click at [295, 475] on div "Workflow CUT SHOP Save new view None edit CUT SHOP (Default) edit DISPATCH edit…" at bounding box center [784, 391] width 1568 height 652
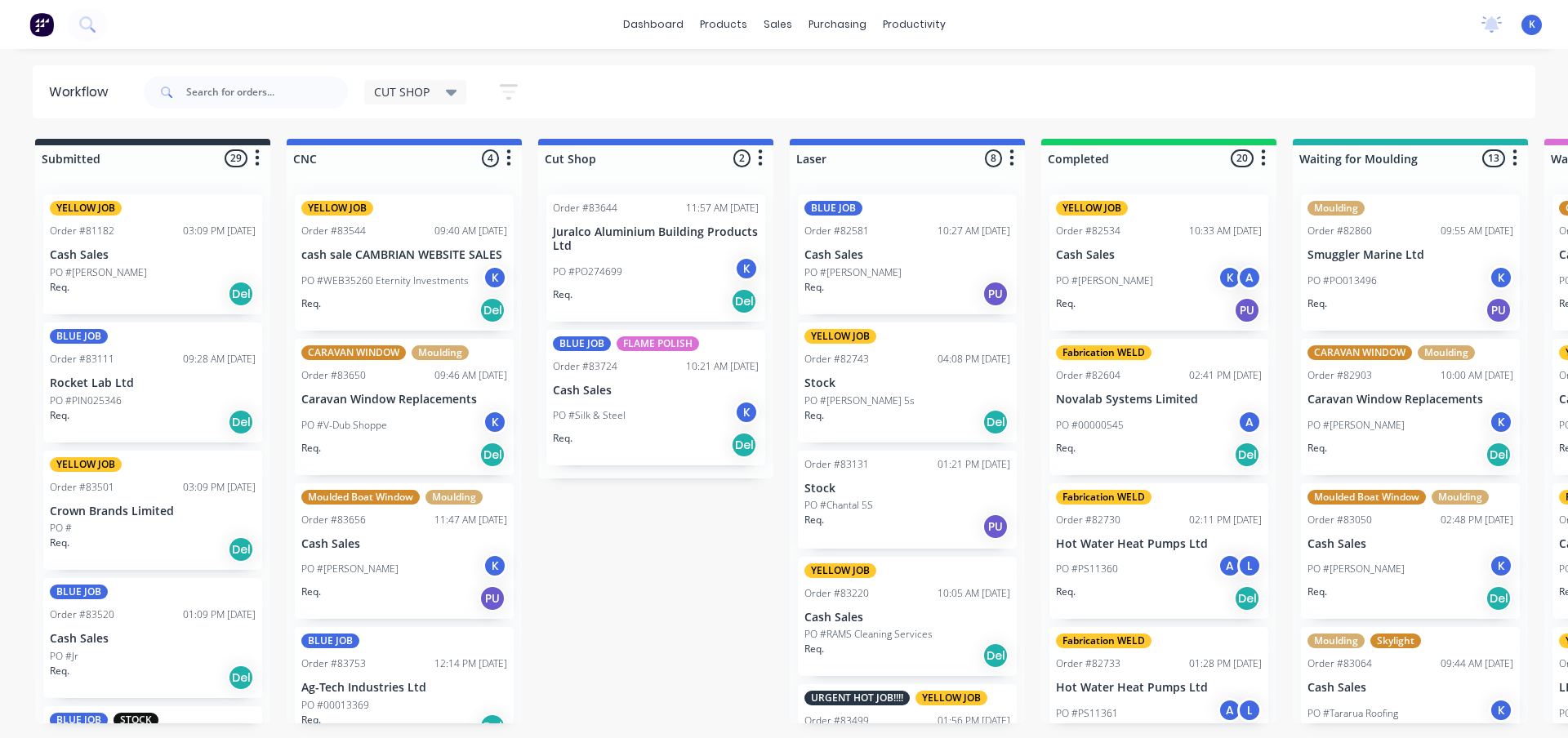
click at [330, 702] on p "PO #00013369" at bounding box center [335, 705] width 68 height 15
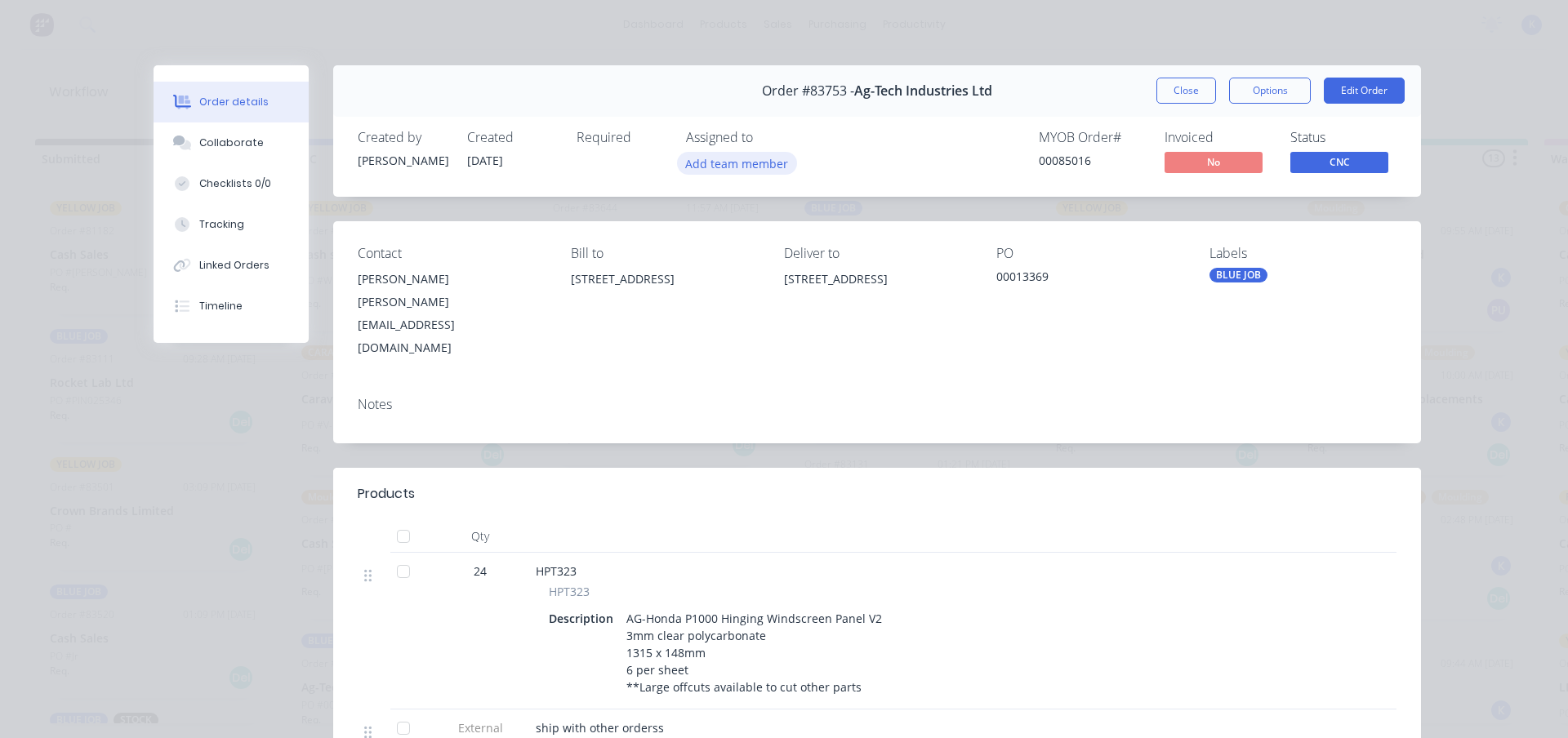
click at [719, 153] on button "Add team member" at bounding box center [737, 163] width 120 height 22
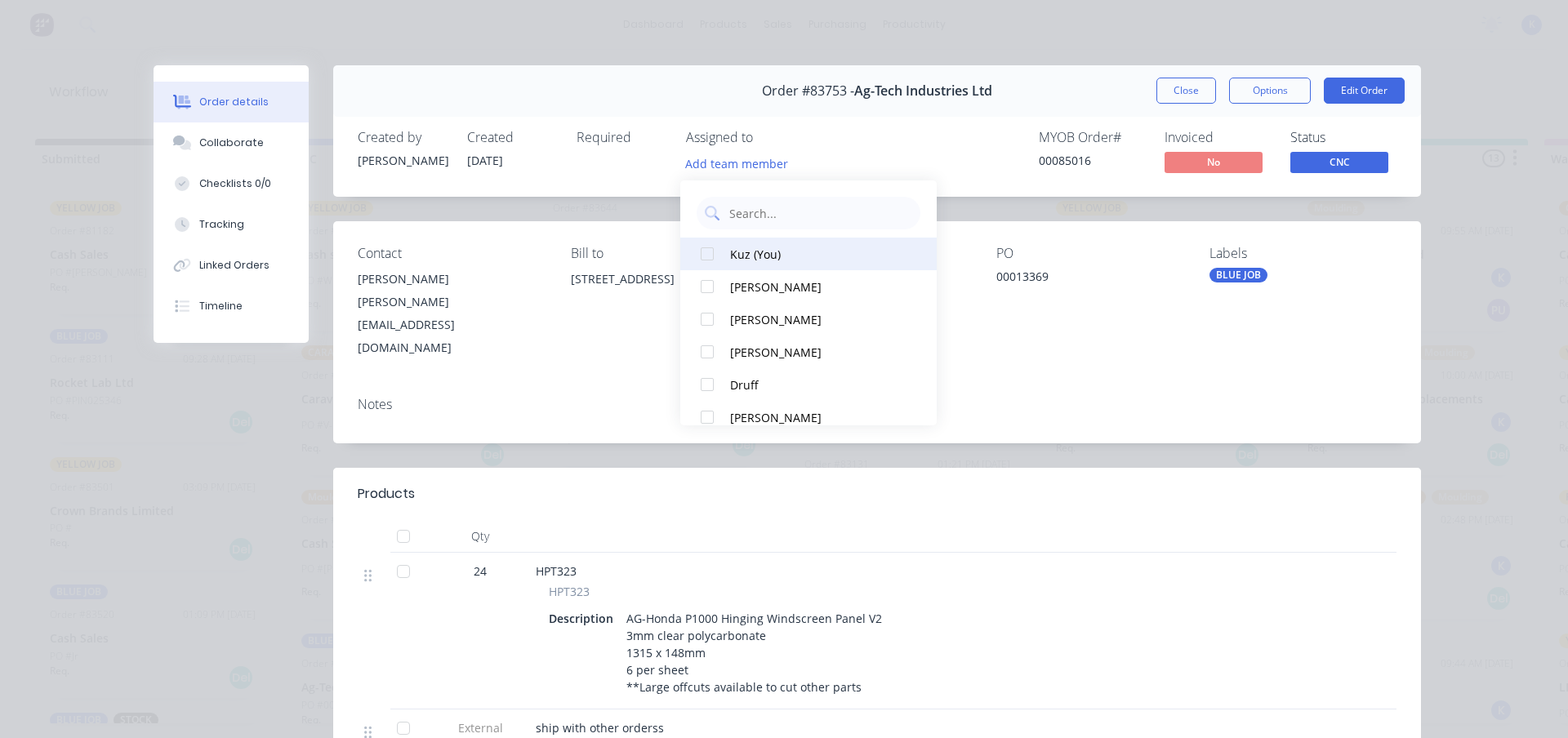
click at [696, 248] on div at bounding box center [707, 254] width 33 height 33
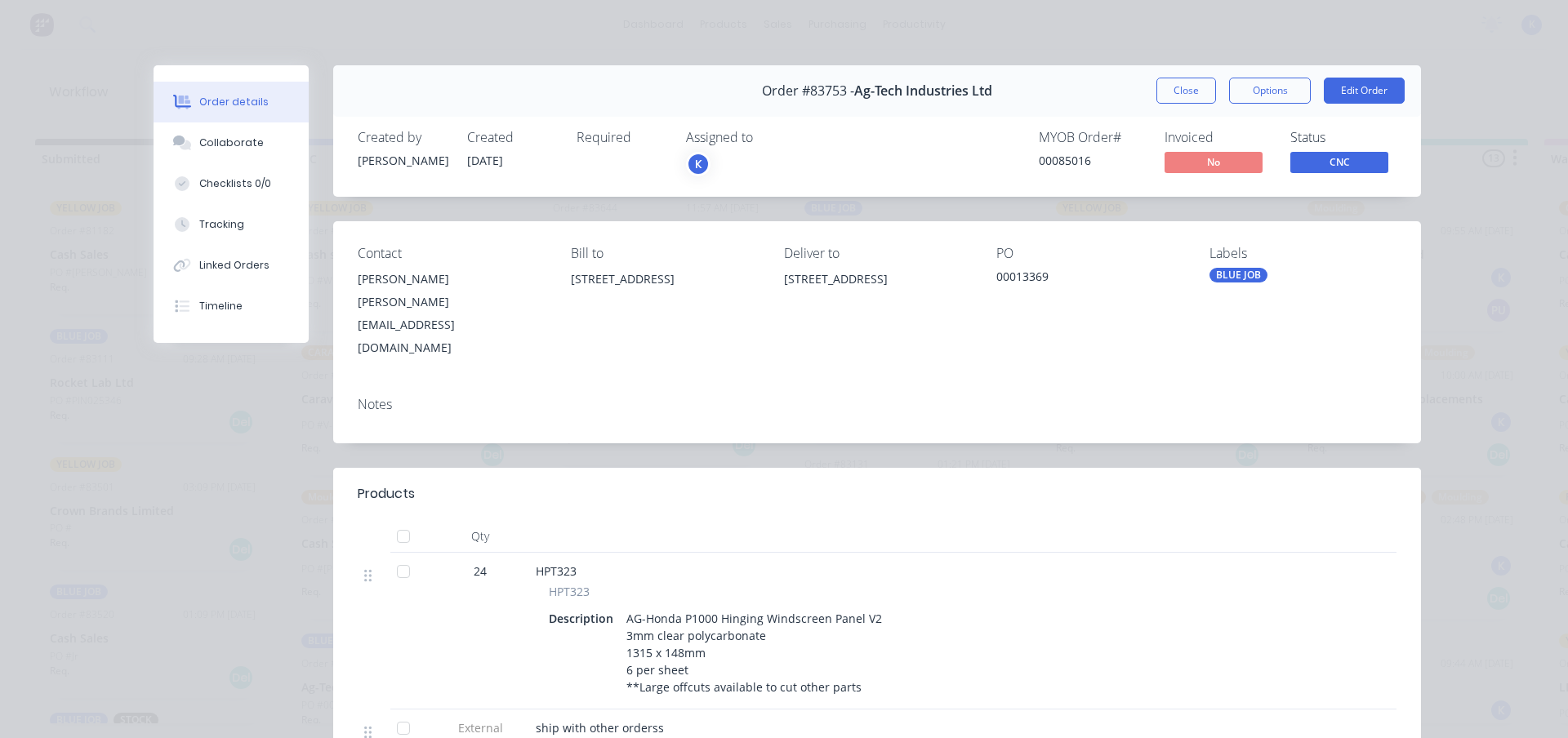
drag, startPoint x: 1163, startPoint y: 92, endPoint x: 1124, endPoint y: 112, distance: 43.8
click at [1156, 100] on button "Close" at bounding box center [1186, 90] width 60 height 26
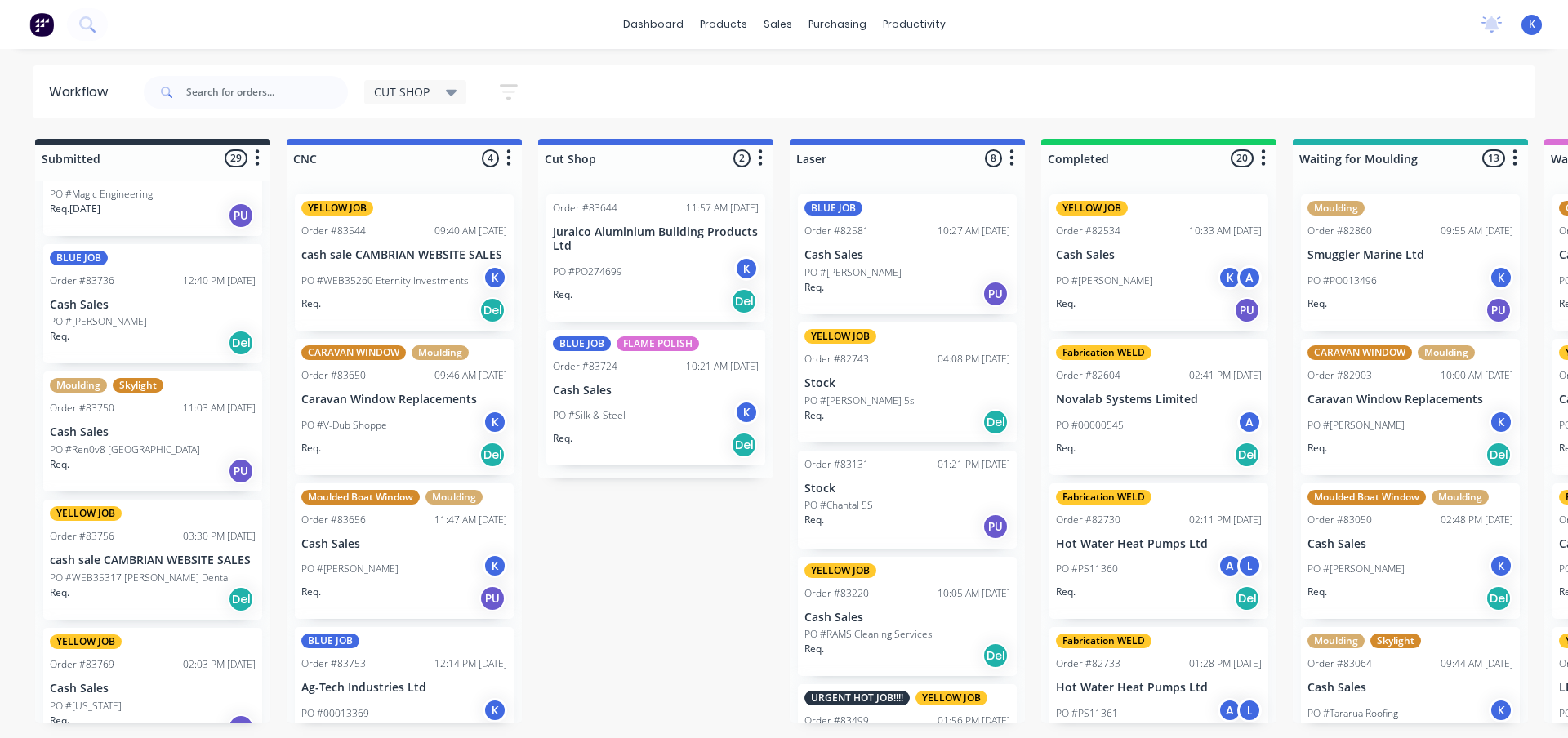
scroll to position [1551, 0]
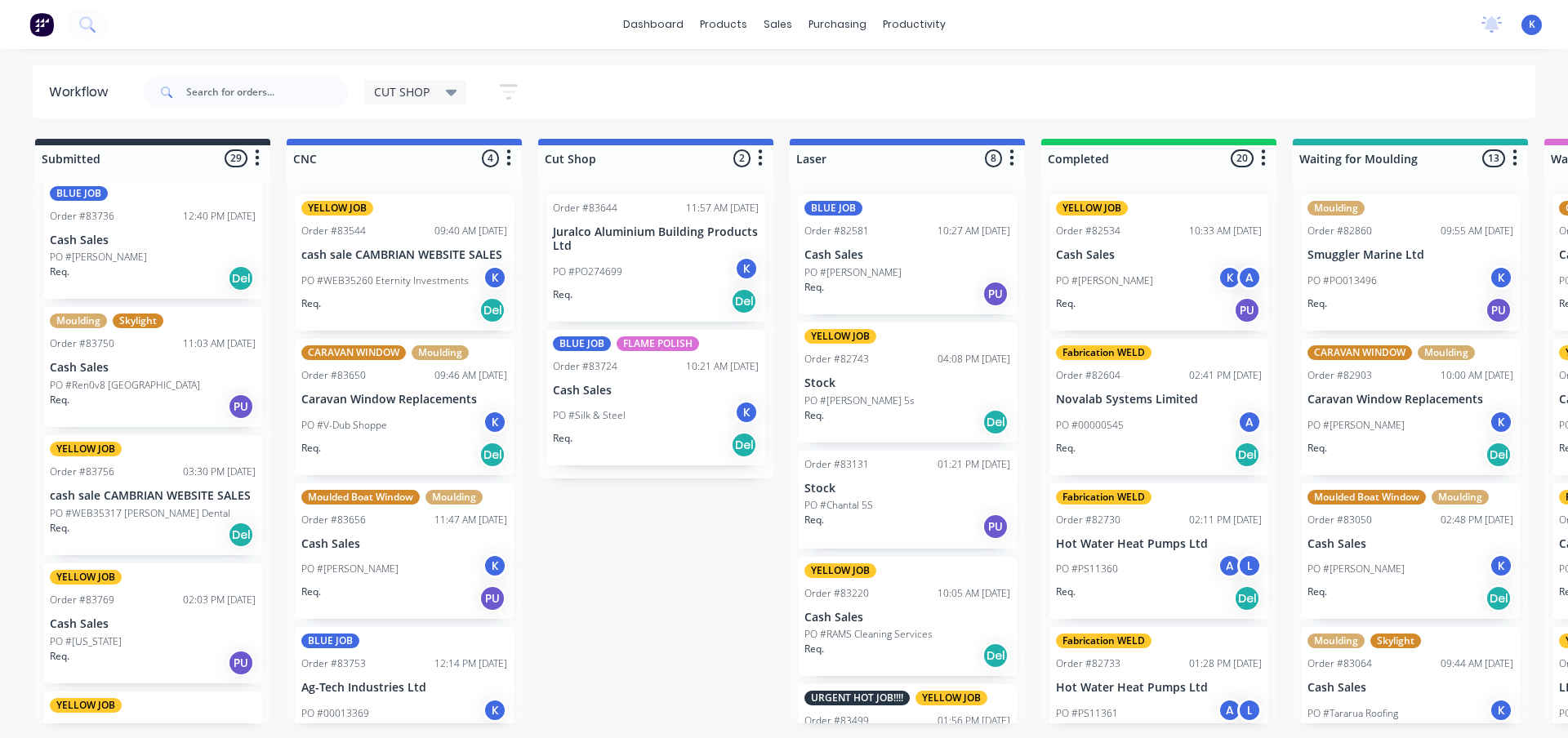
click at [92, 496] on p "cash sale CAMBRIAN WEBSITE SALES" at bounding box center [152, 496] width 205 height 14
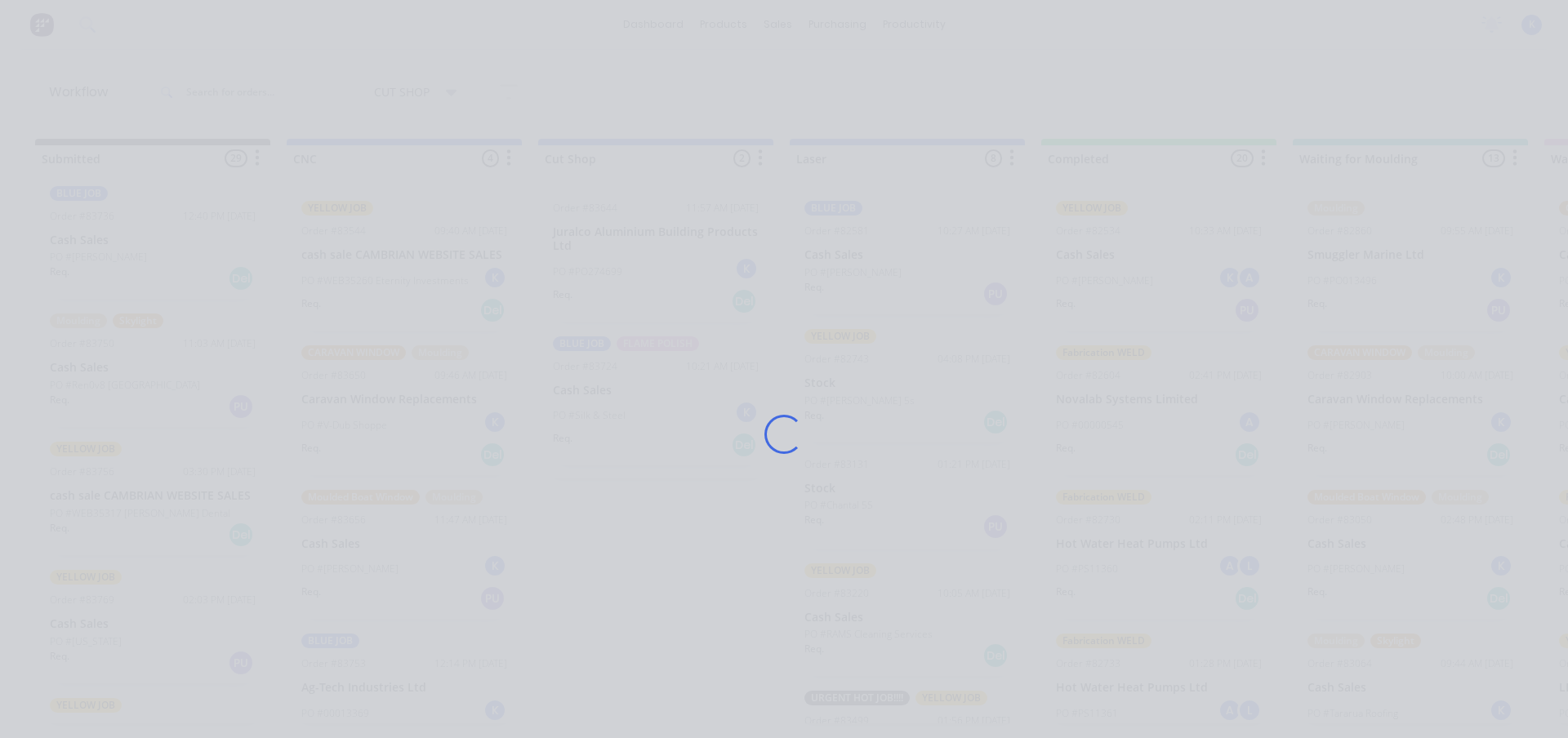
click at [92, 496] on div "Loading..." at bounding box center [784, 369] width 1568 height 738
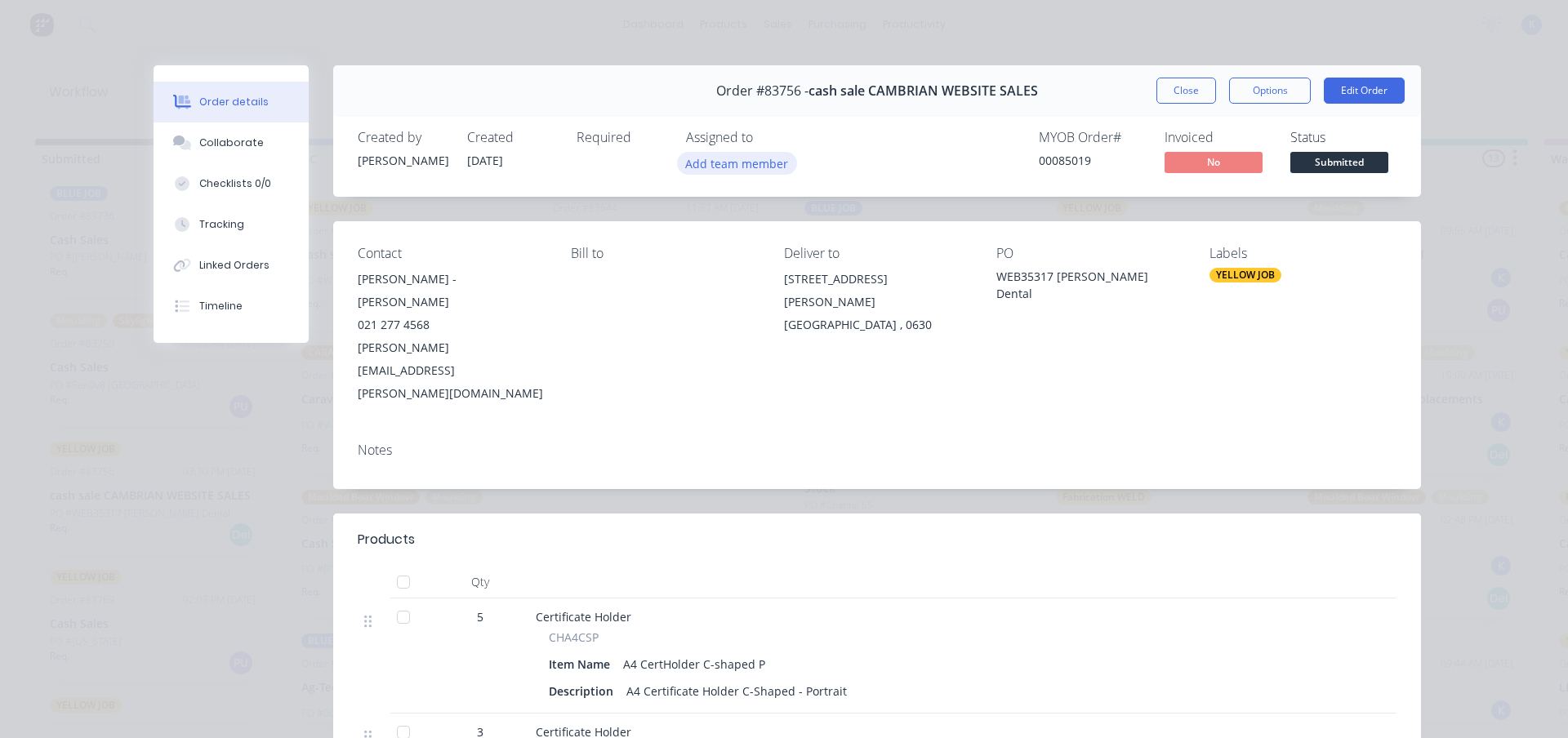
click at [735, 167] on button "Add team member" at bounding box center [737, 163] width 120 height 22
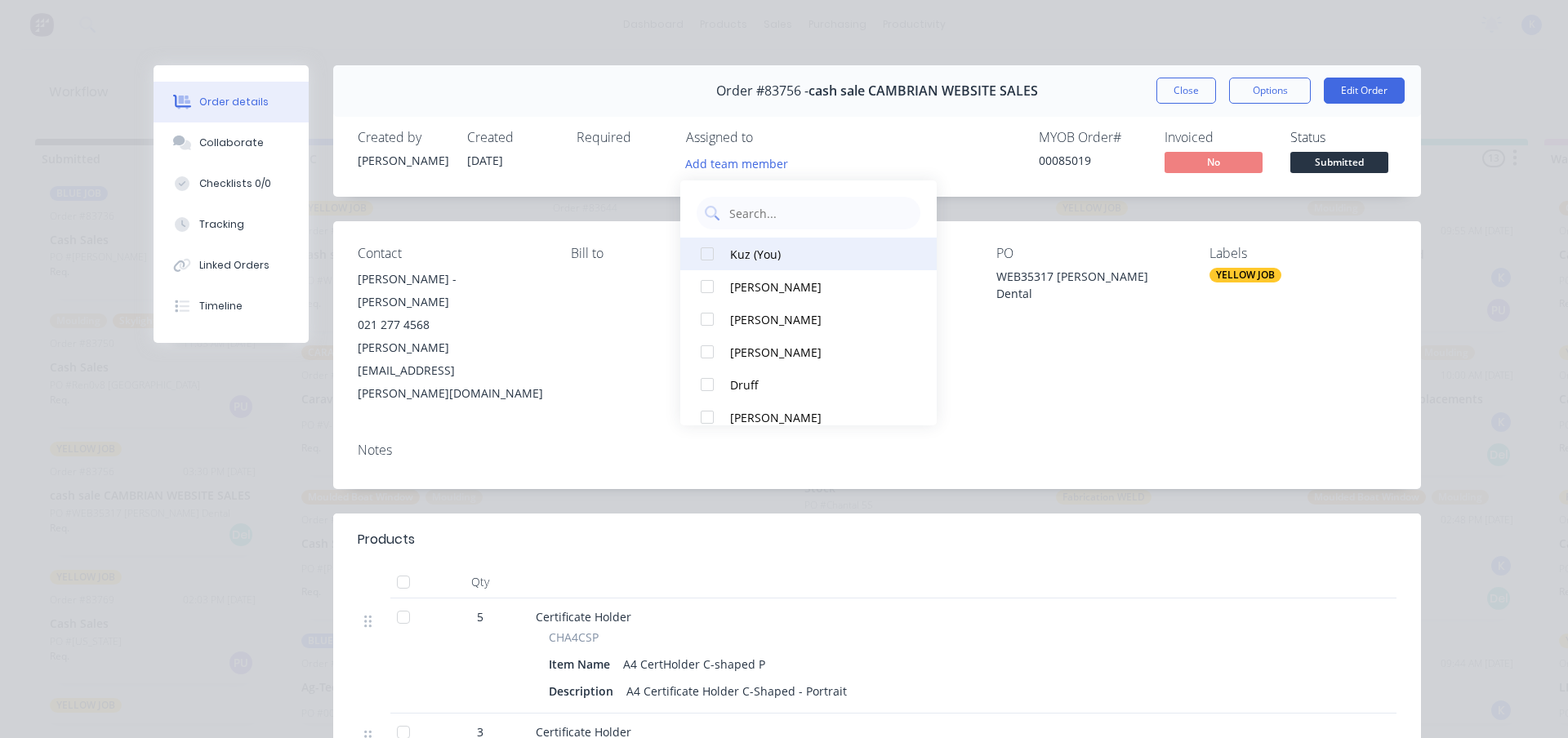
click at [697, 244] on div at bounding box center [707, 254] width 33 height 33
click at [1181, 90] on button "Close" at bounding box center [1186, 90] width 60 height 26
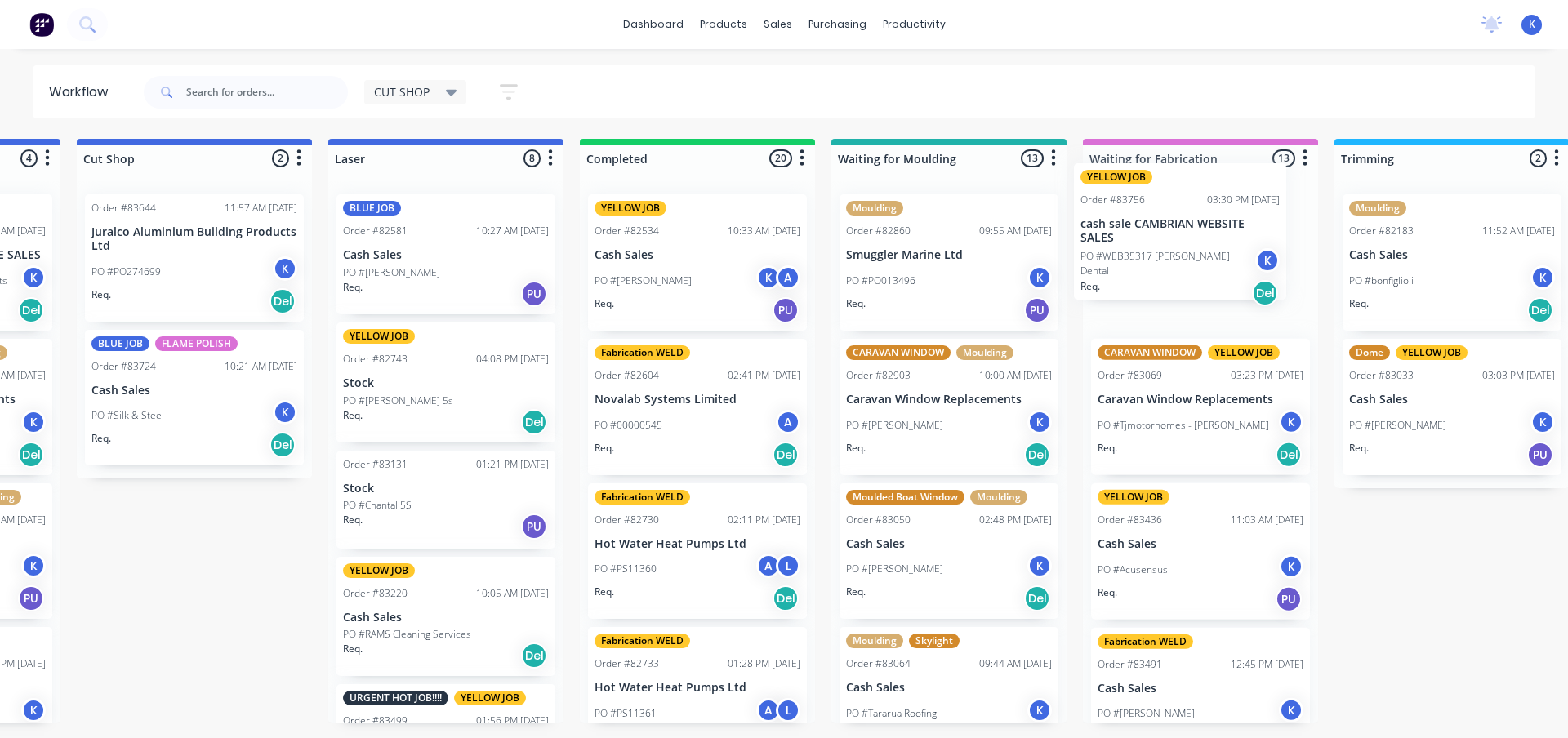
drag, startPoint x: 82, startPoint y: 520, endPoint x: 1124, endPoint y: 252, distance: 1075.9
